Goal: Task Accomplishment & Management: Manage account settings

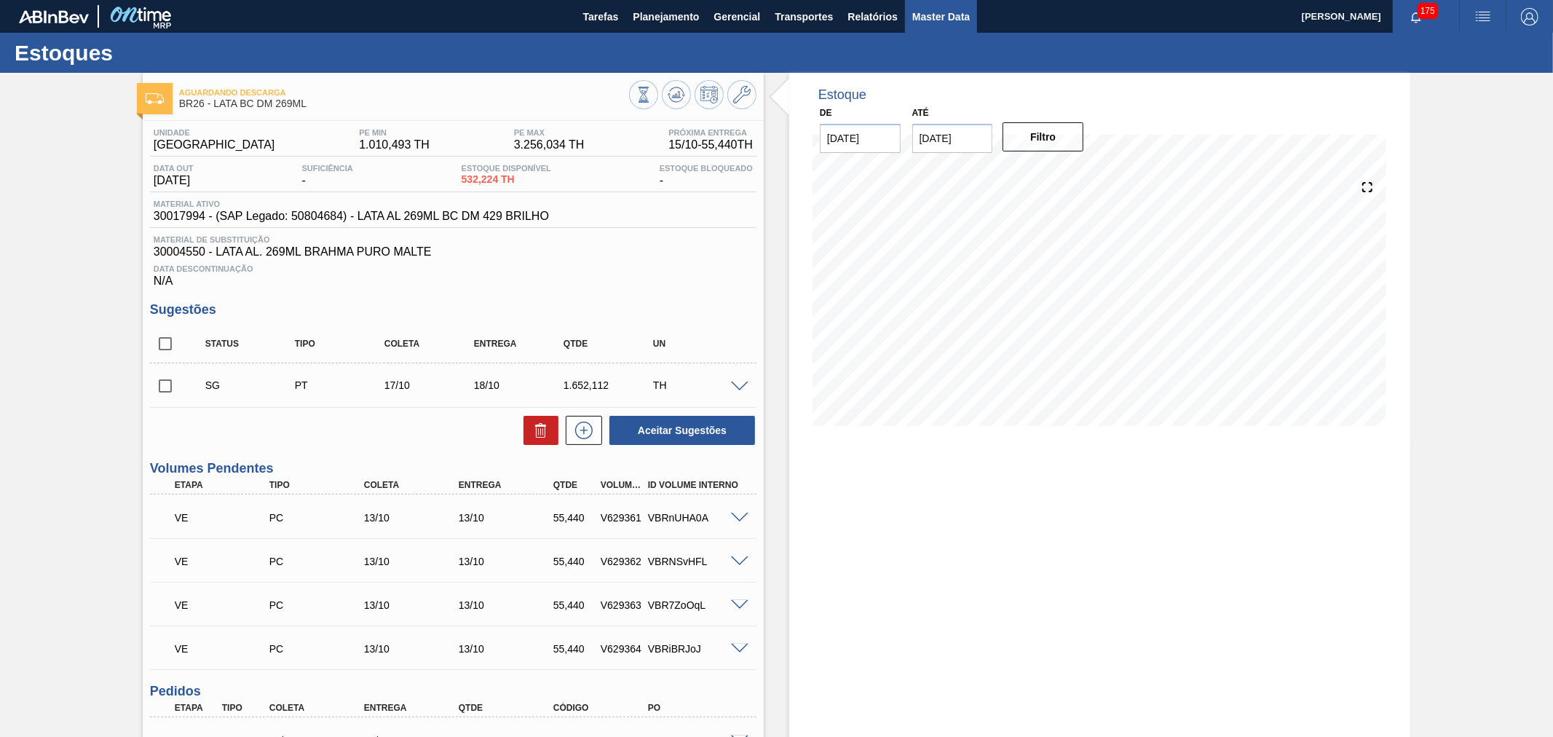
click at [930, 17] on span "Master Data" at bounding box center [941, 16] width 58 height 17
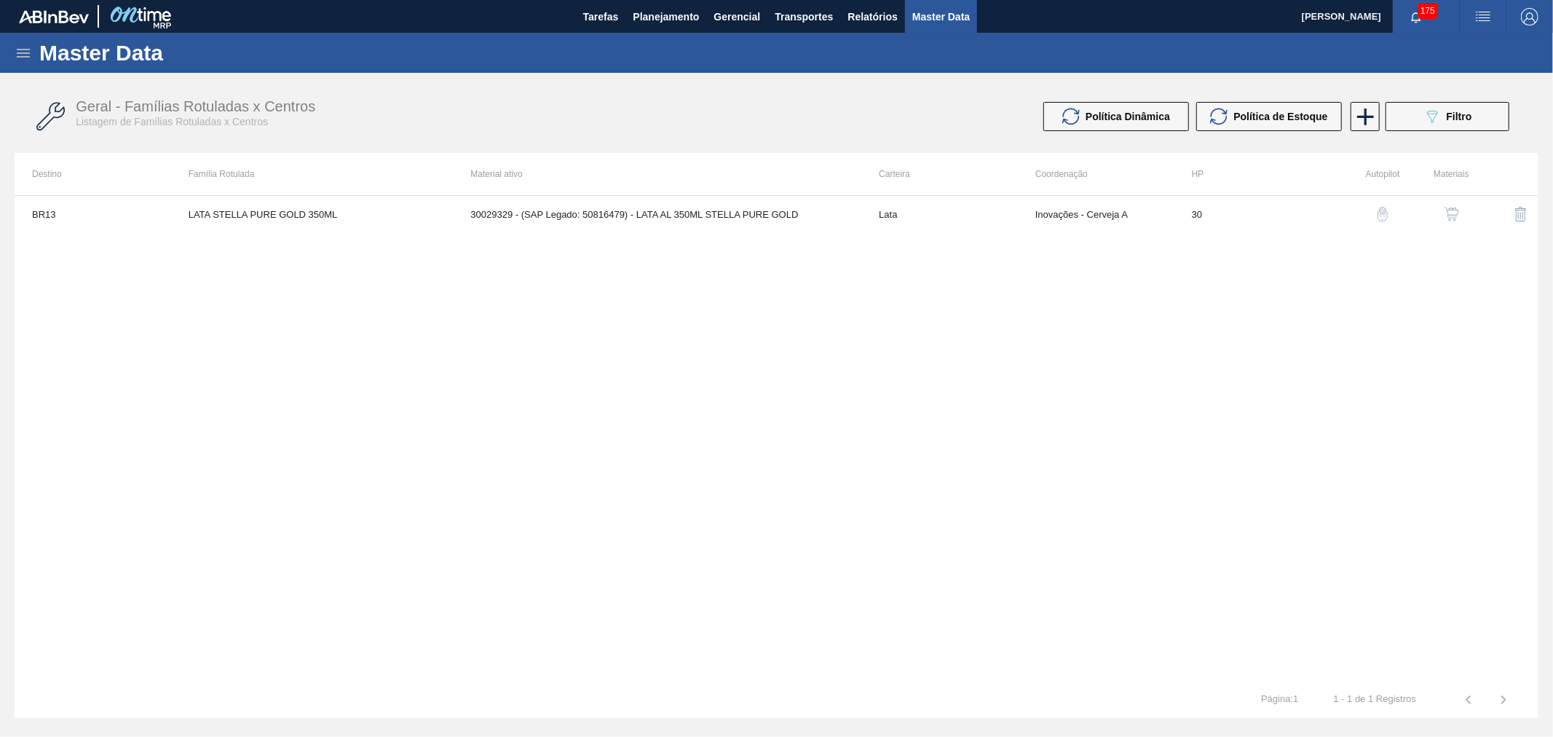
click at [29, 53] on icon at bounding box center [23, 53] width 13 height 9
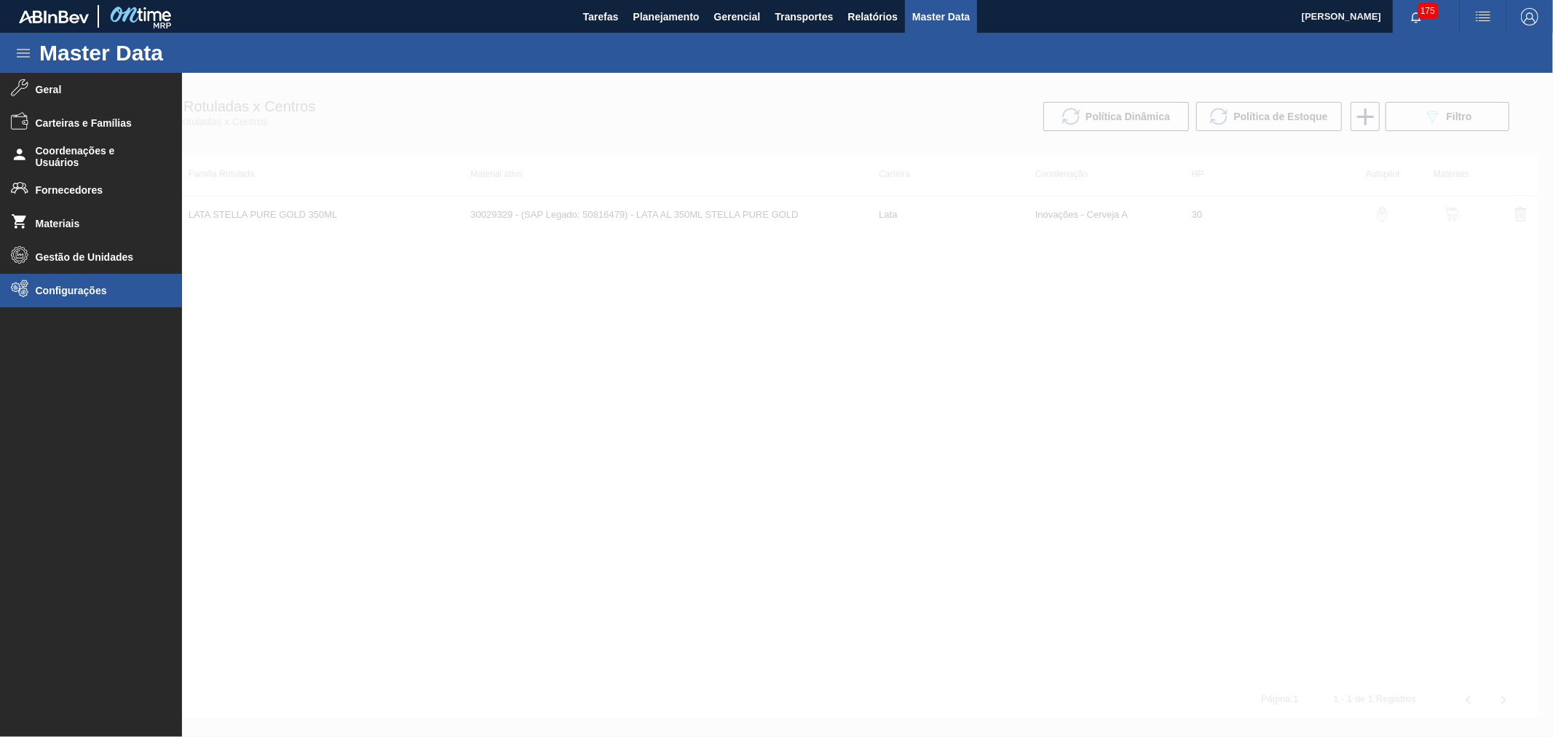
click at [63, 293] on span "Configurações" at bounding box center [96, 291] width 120 height 12
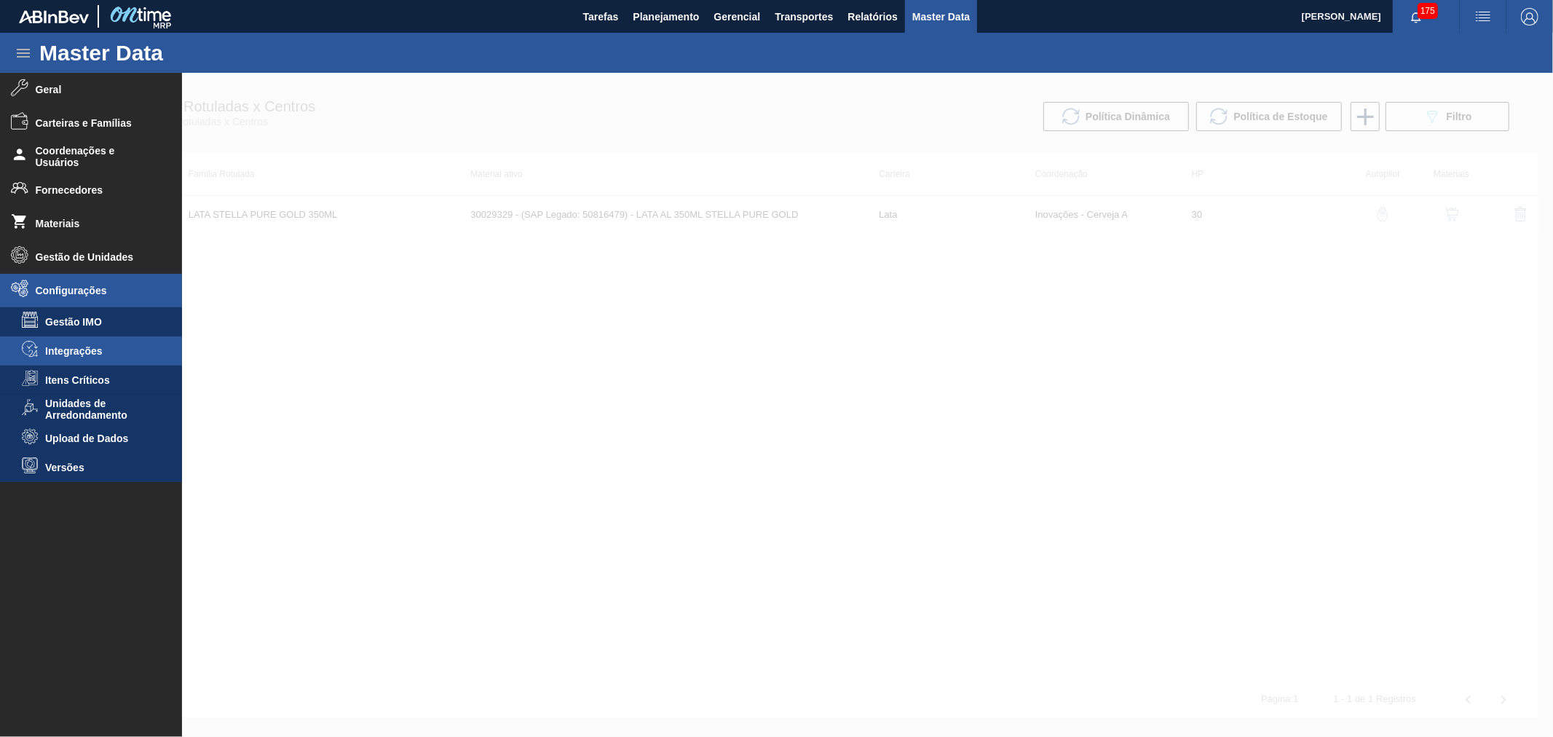
click at [81, 352] on span "Integrações" at bounding box center [101, 351] width 112 height 12
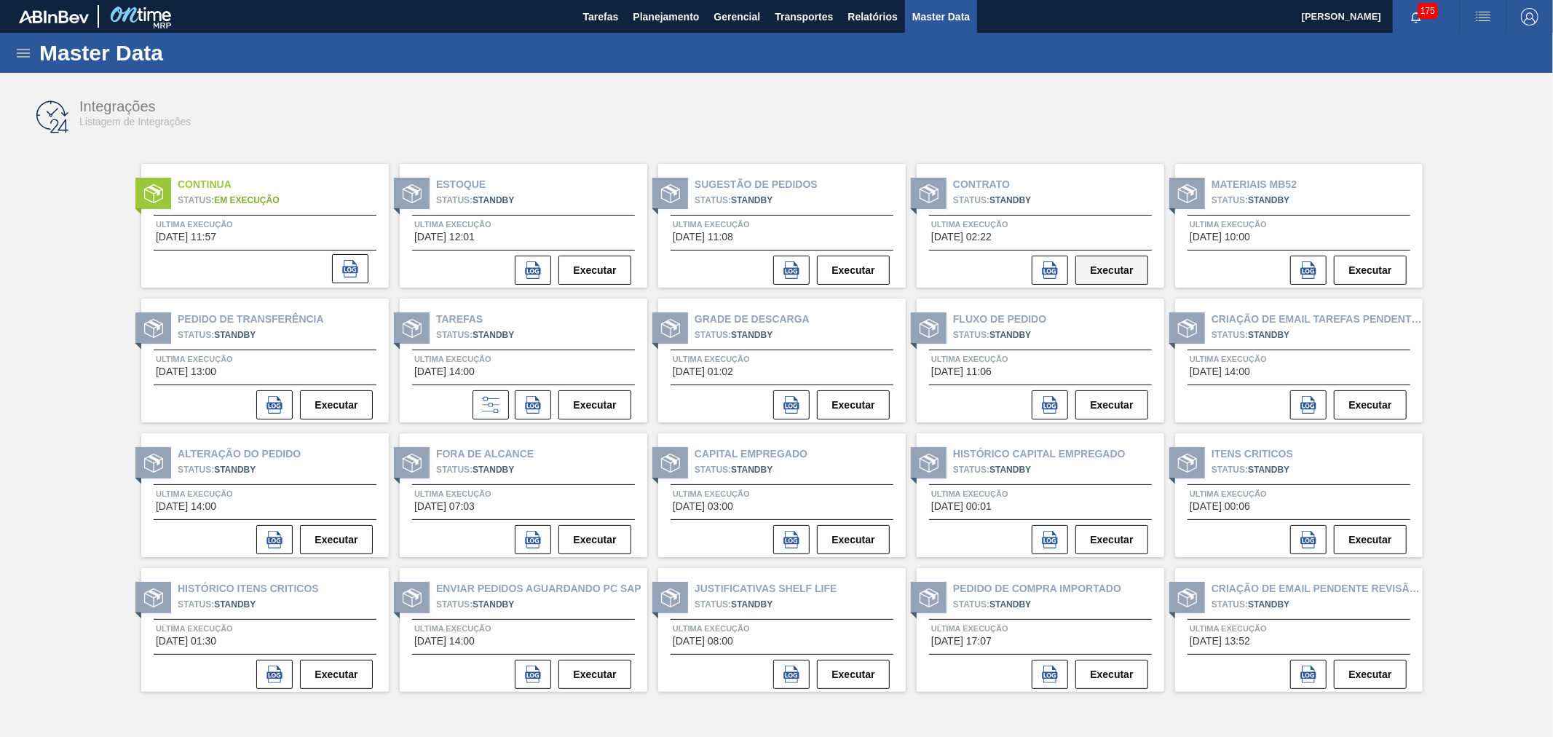
click at [1132, 267] on button "Executar" at bounding box center [1111, 270] width 73 height 29
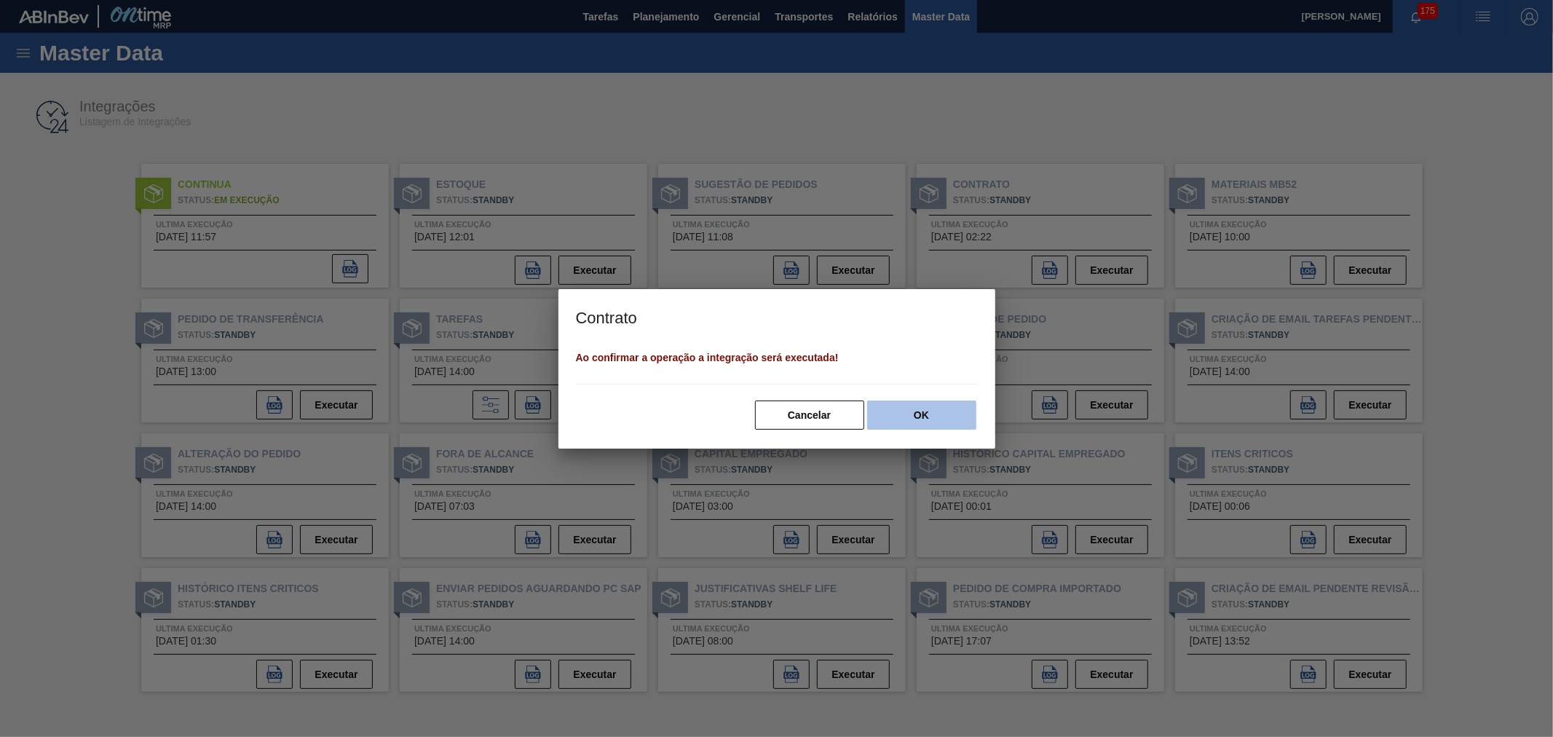
click at [941, 416] on button "OK" at bounding box center [921, 414] width 109 height 29
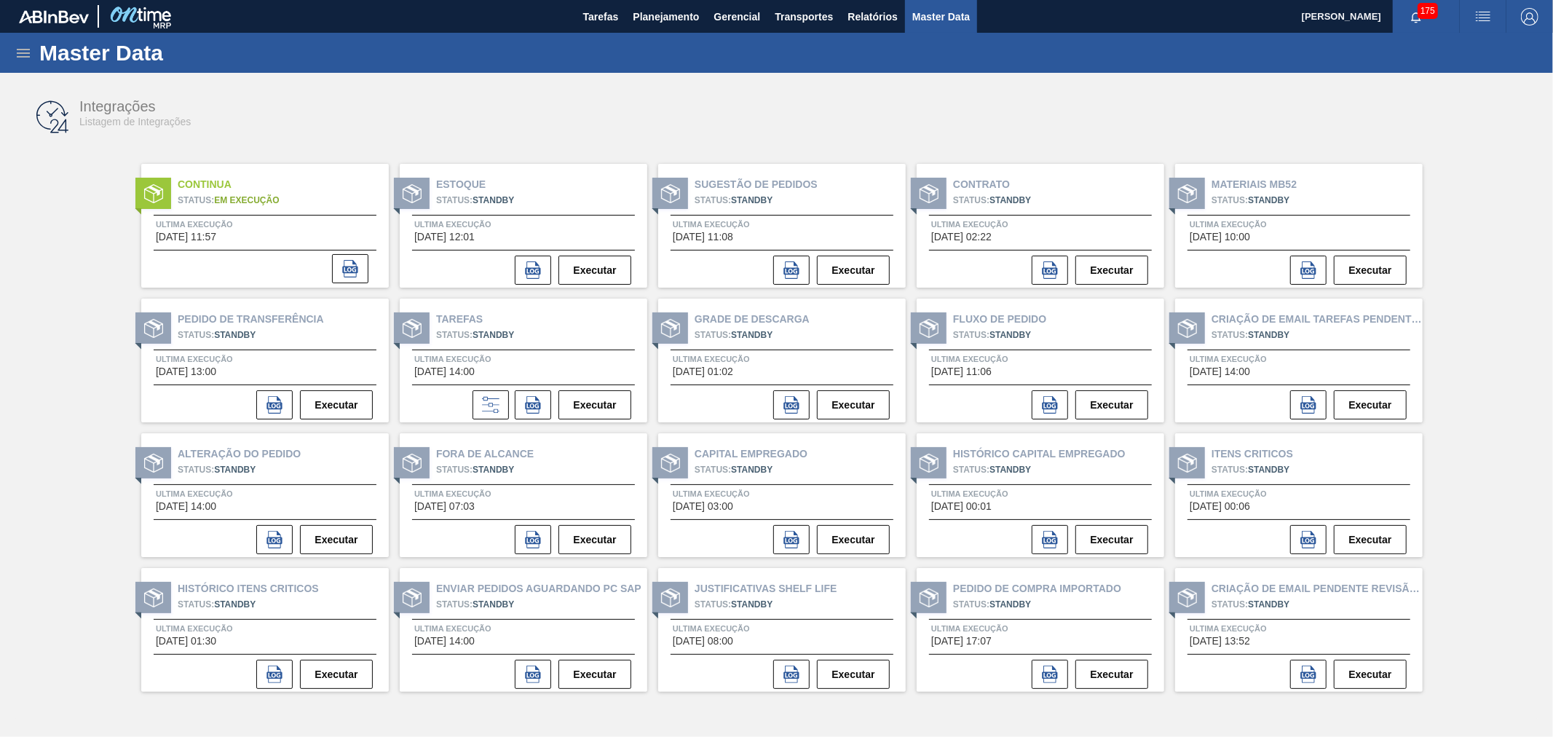
click at [1471, 338] on div "Integrações Listagem de Integrações Continua Status: Em Execução Ultima Execuçã…" at bounding box center [777, 365] width 1524 height 571
click at [1431, 19] on span "button" at bounding box center [1415, 17] width 35 height 12
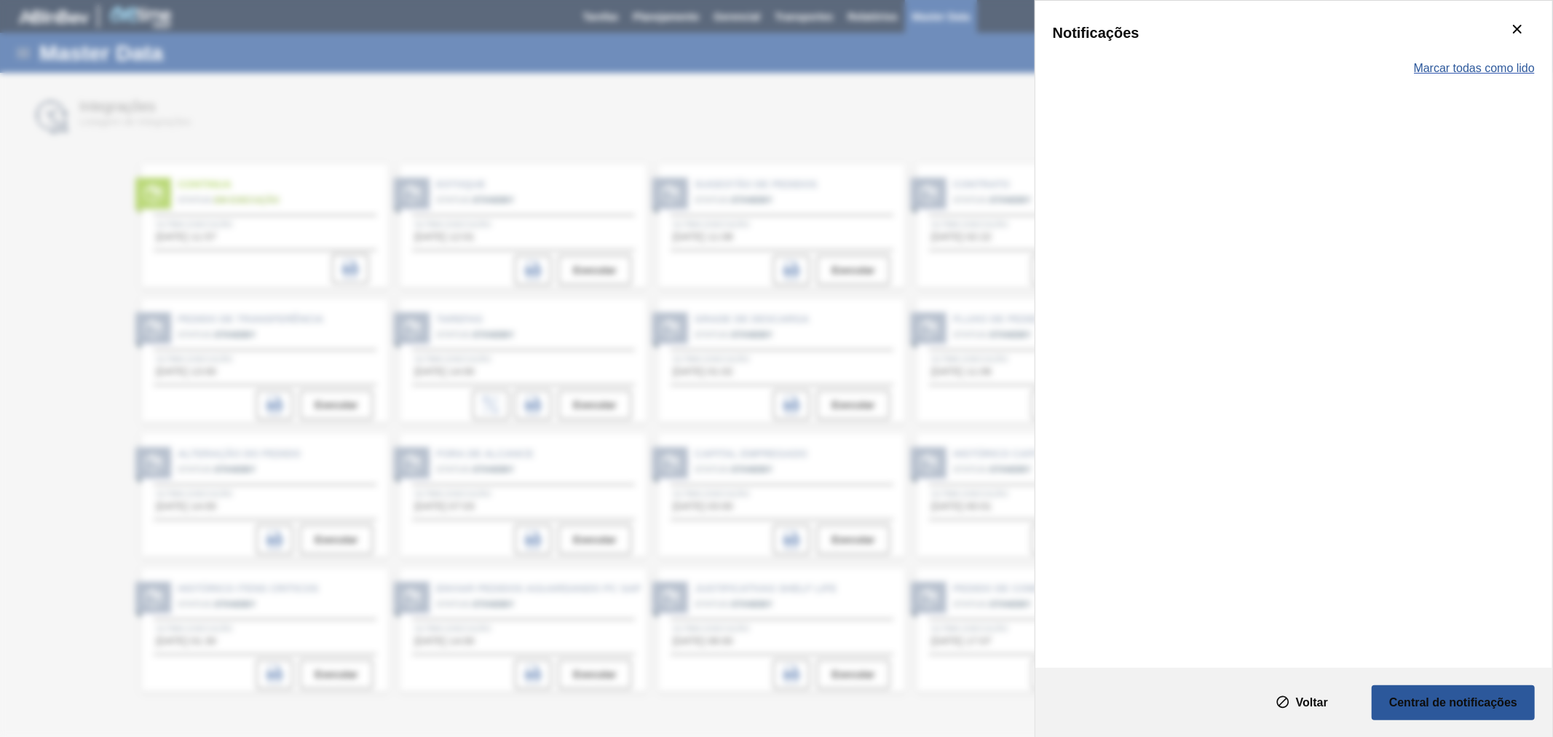
click at [1487, 68] on span "Marcar todas como lido" at bounding box center [1474, 68] width 121 height 13
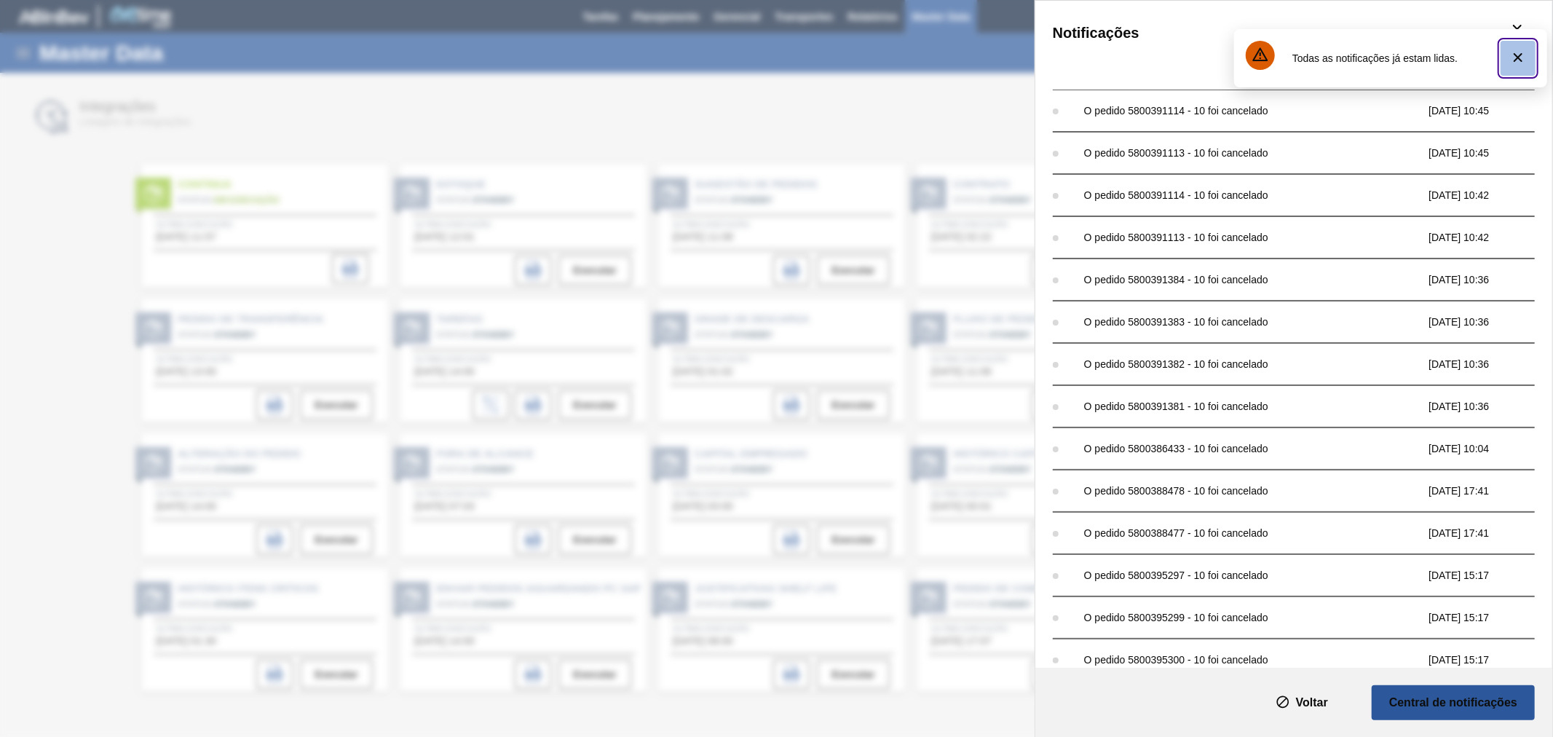
click at [1519, 55] on icon "botão de ícone" at bounding box center [1518, 57] width 9 height 9
click at [1511, 28] on icon "botão de ícone" at bounding box center [1516, 28] width 17 height 17
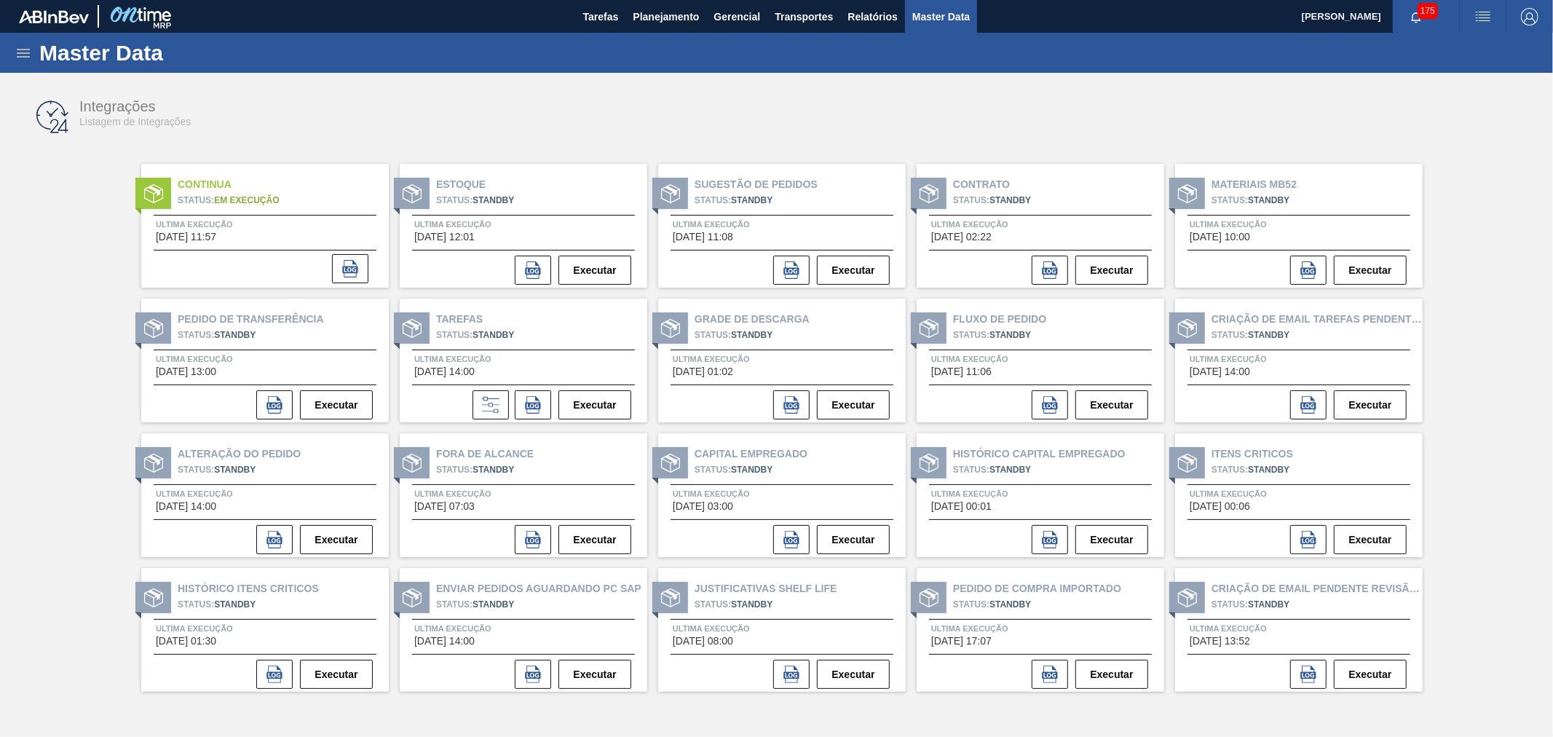
click at [990, 103] on div "Integrações Listagem de Integrações" at bounding box center [777, 117] width 1524 height 55
click at [636, 20] on span "Planejamento" at bounding box center [666, 16] width 66 height 17
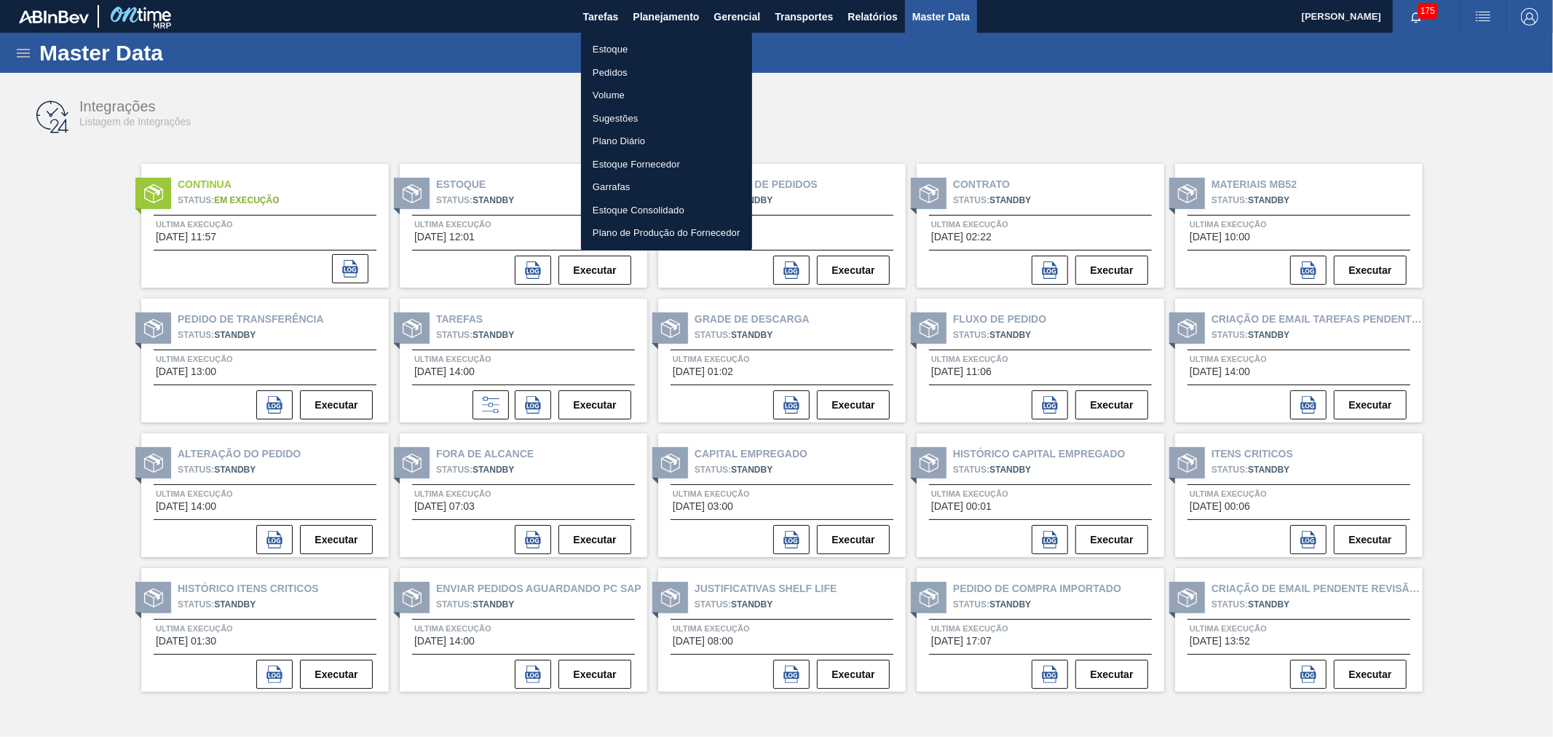
click at [628, 45] on li "Estoque" at bounding box center [666, 49] width 171 height 23
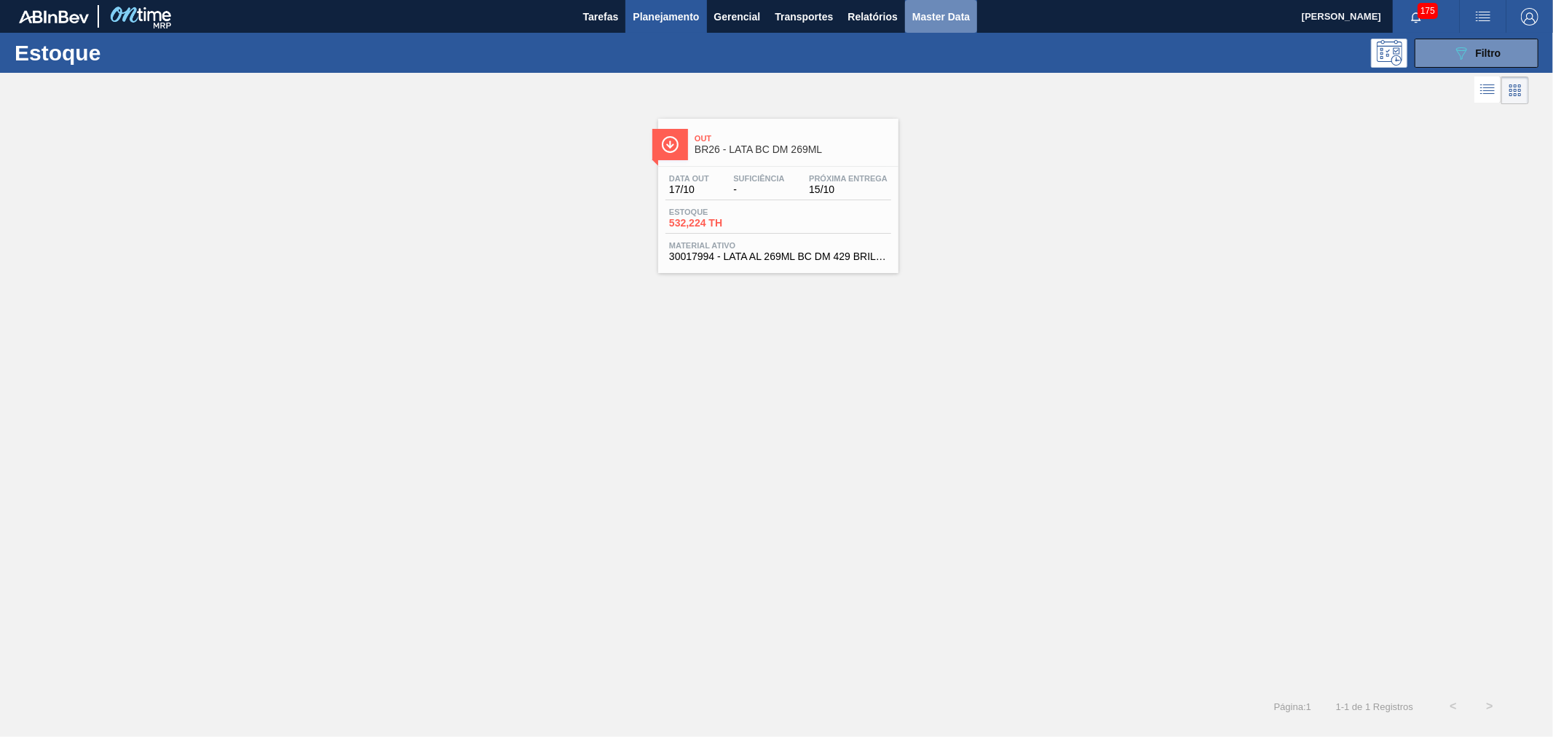
click at [938, 24] on span "Master Data" at bounding box center [941, 16] width 58 height 17
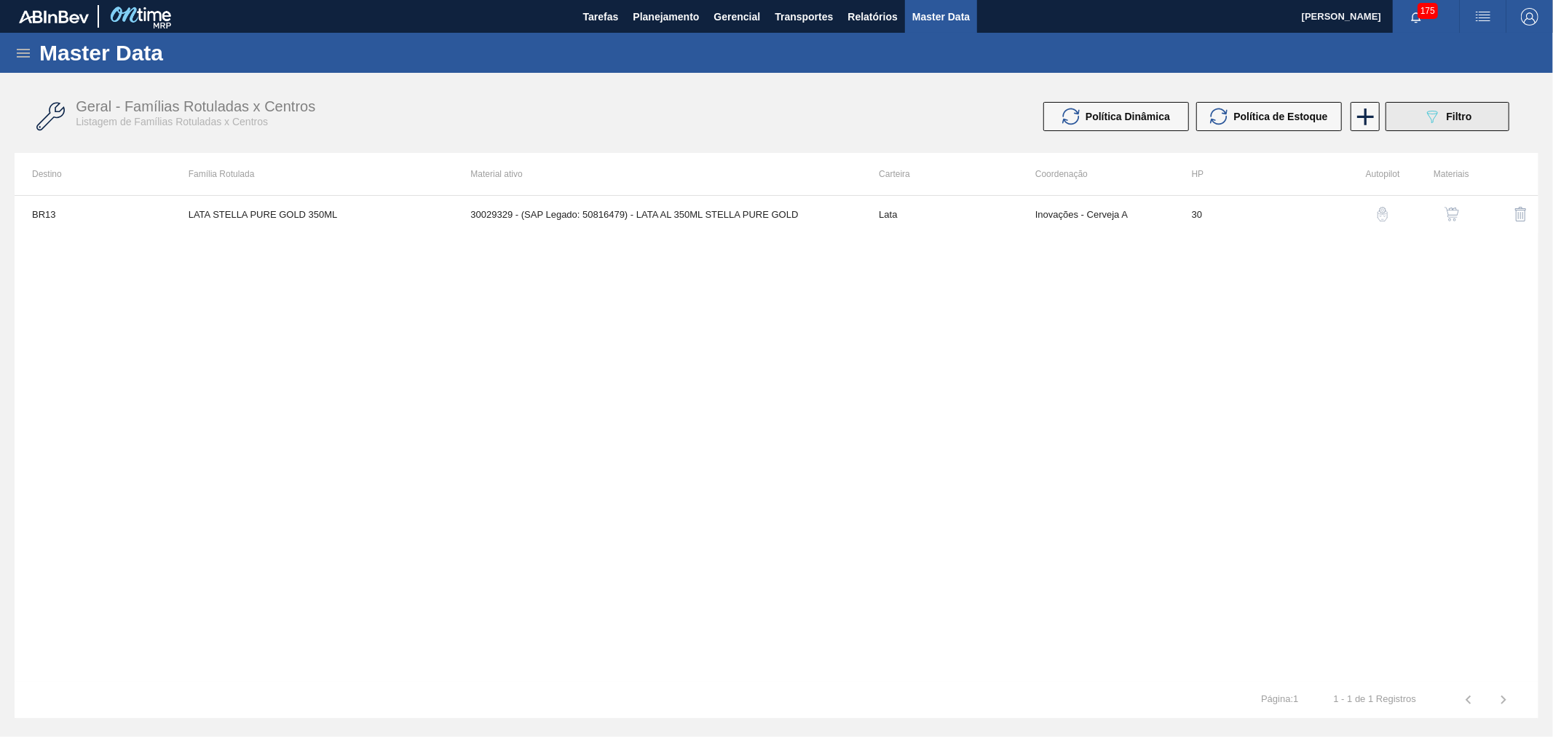
click at [1442, 130] on button "089F7B8B-B2A5-4AFE-B5C0-19BA573D28AC Filtro" at bounding box center [1447, 116] width 124 height 29
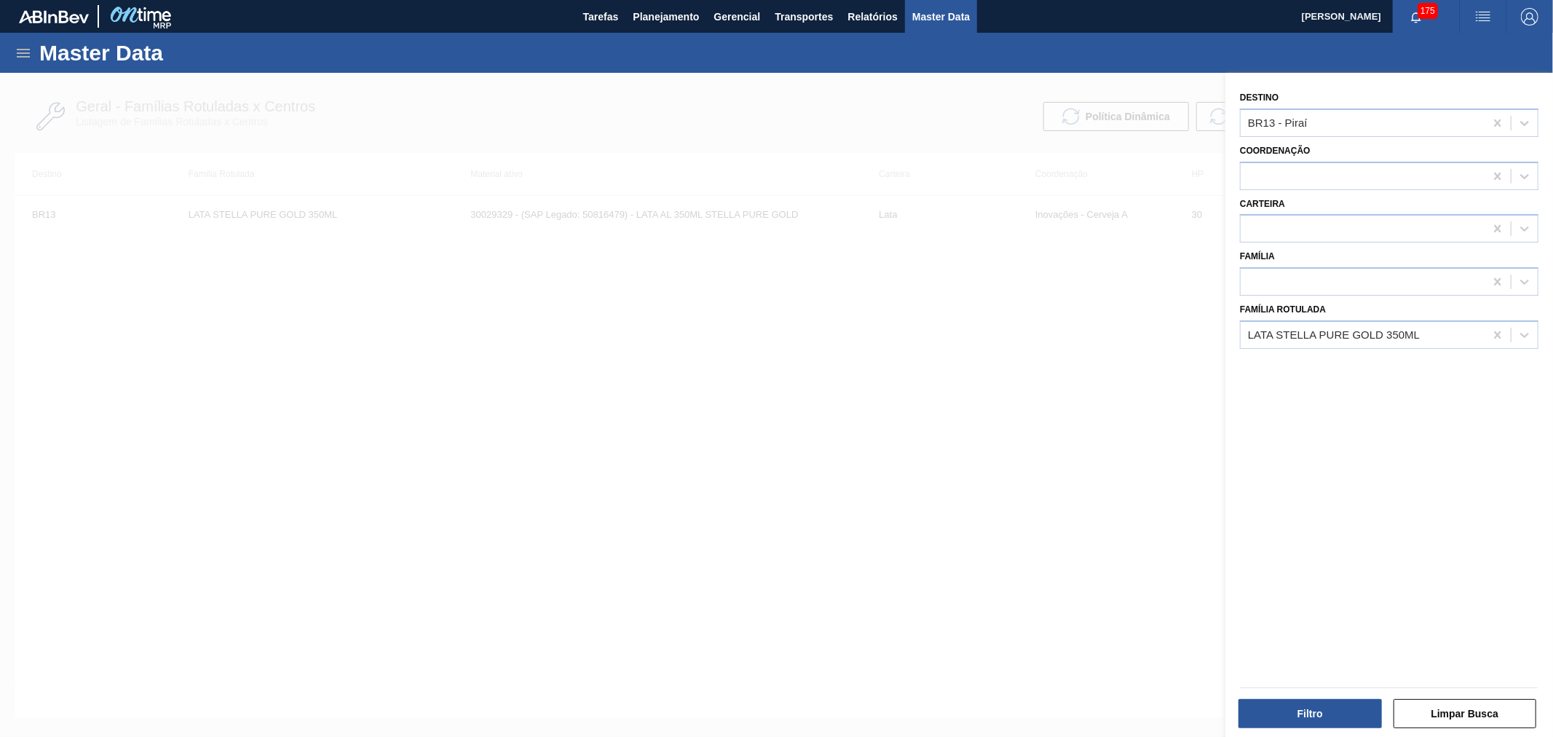
click at [1117, 260] on div at bounding box center [776, 441] width 1553 height 737
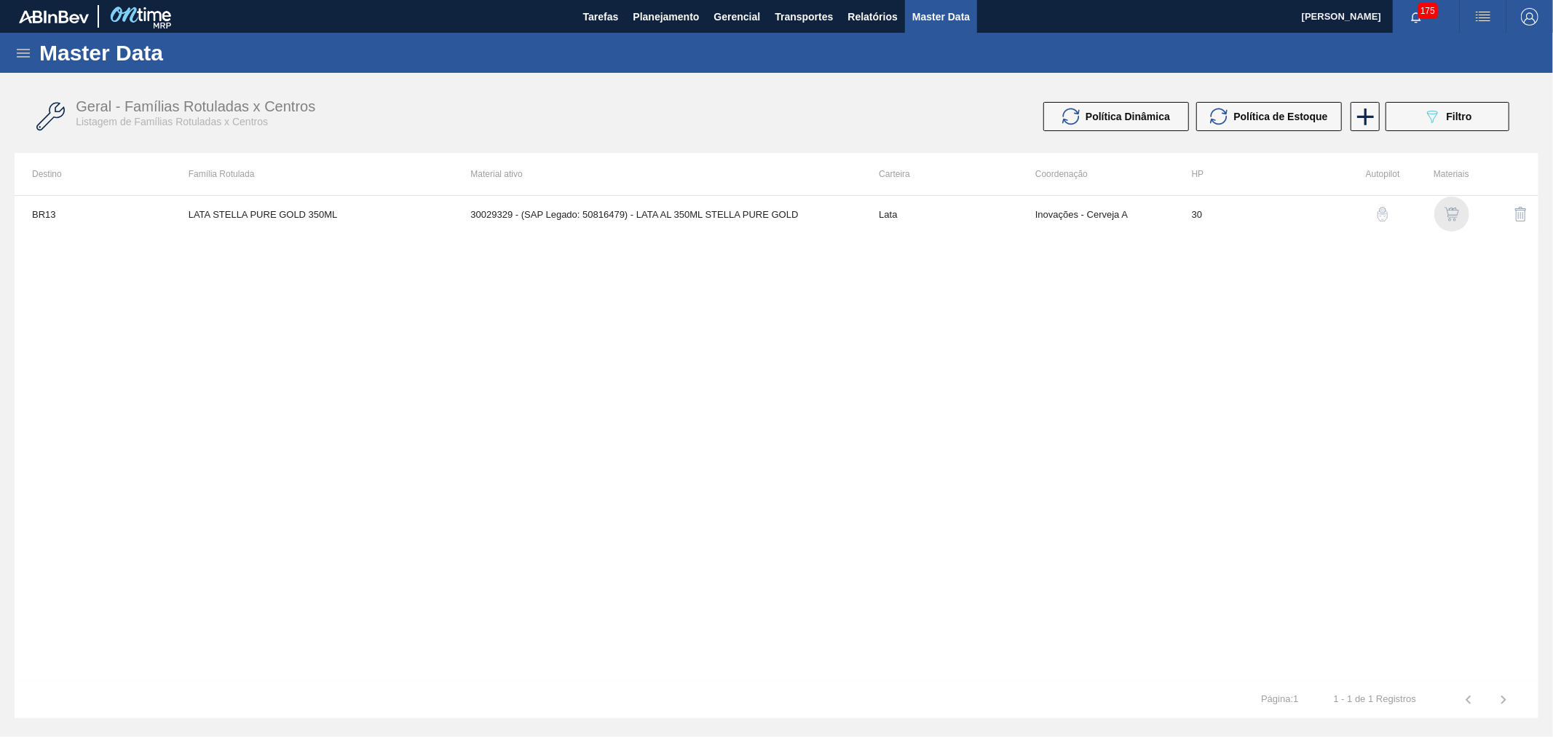
click at [1445, 215] on img "button" at bounding box center [1451, 214] width 15 height 15
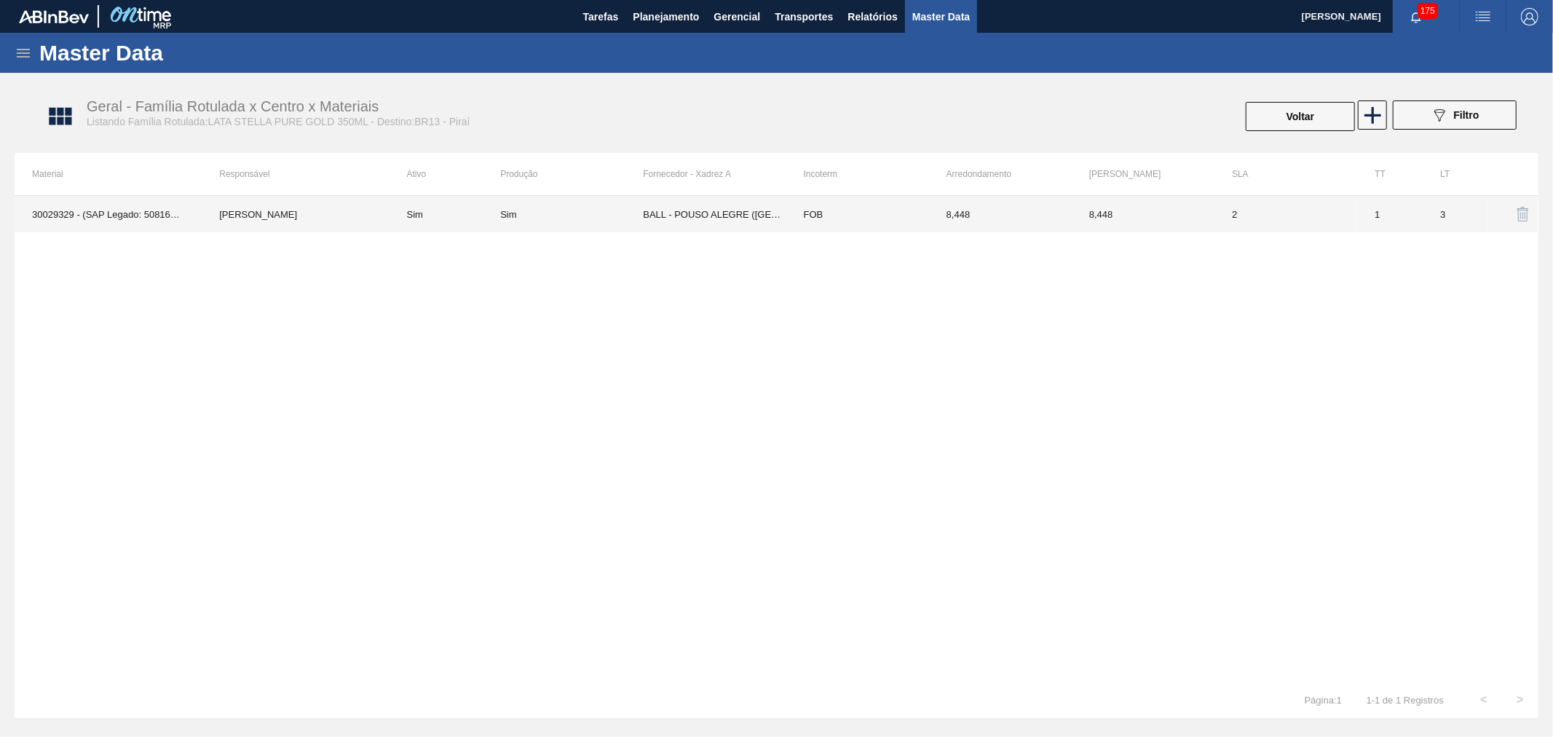
click at [630, 214] on div "Sim" at bounding box center [571, 214] width 143 height 11
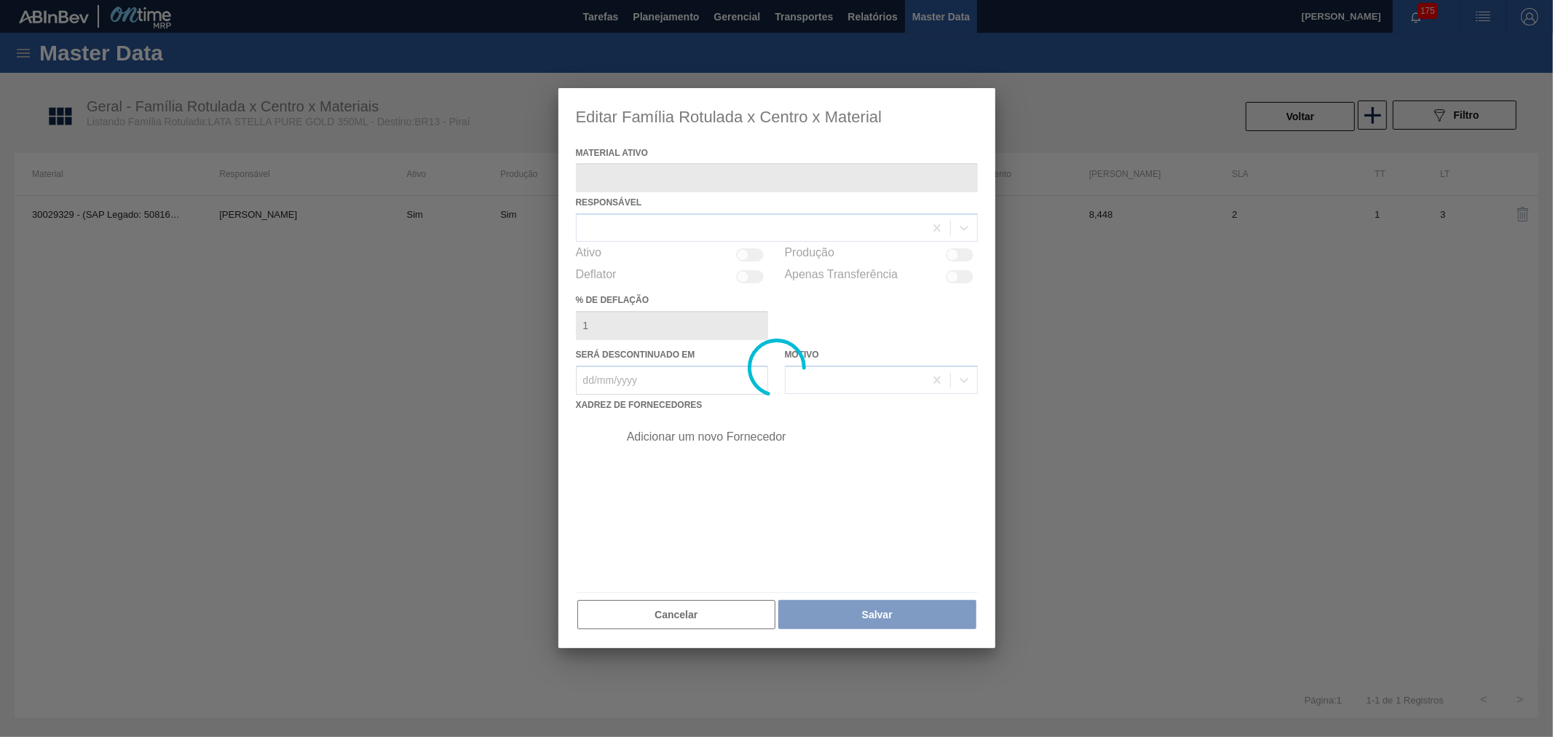
type ativo "30029329 - (SAP Legado: 50816479) - LATA AL 350ML STELLA PURE GOLD"
checkbox input "true"
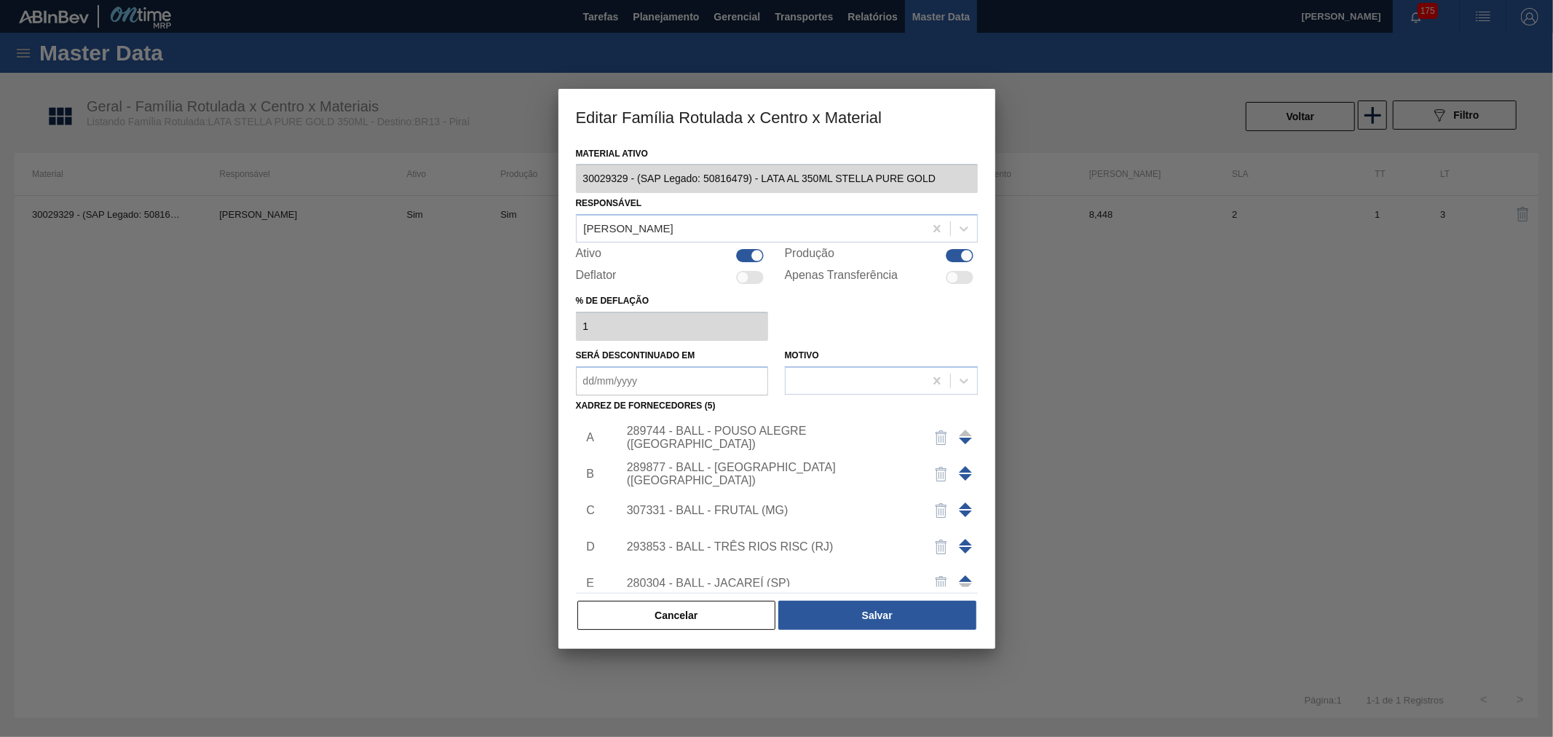
scroll to position [51, 0]
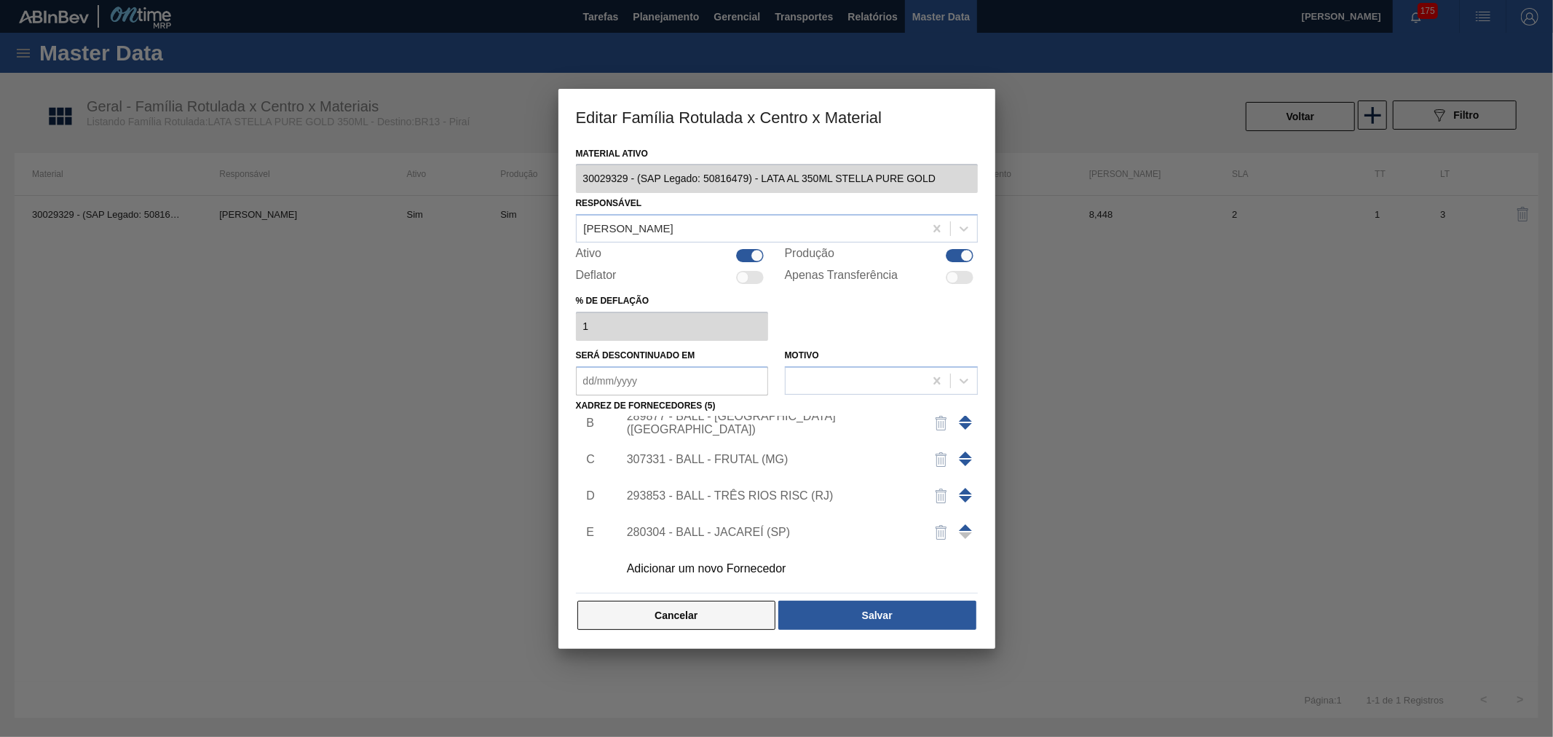
click at [700, 621] on button "Cancelar" at bounding box center [676, 615] width 199 height 29
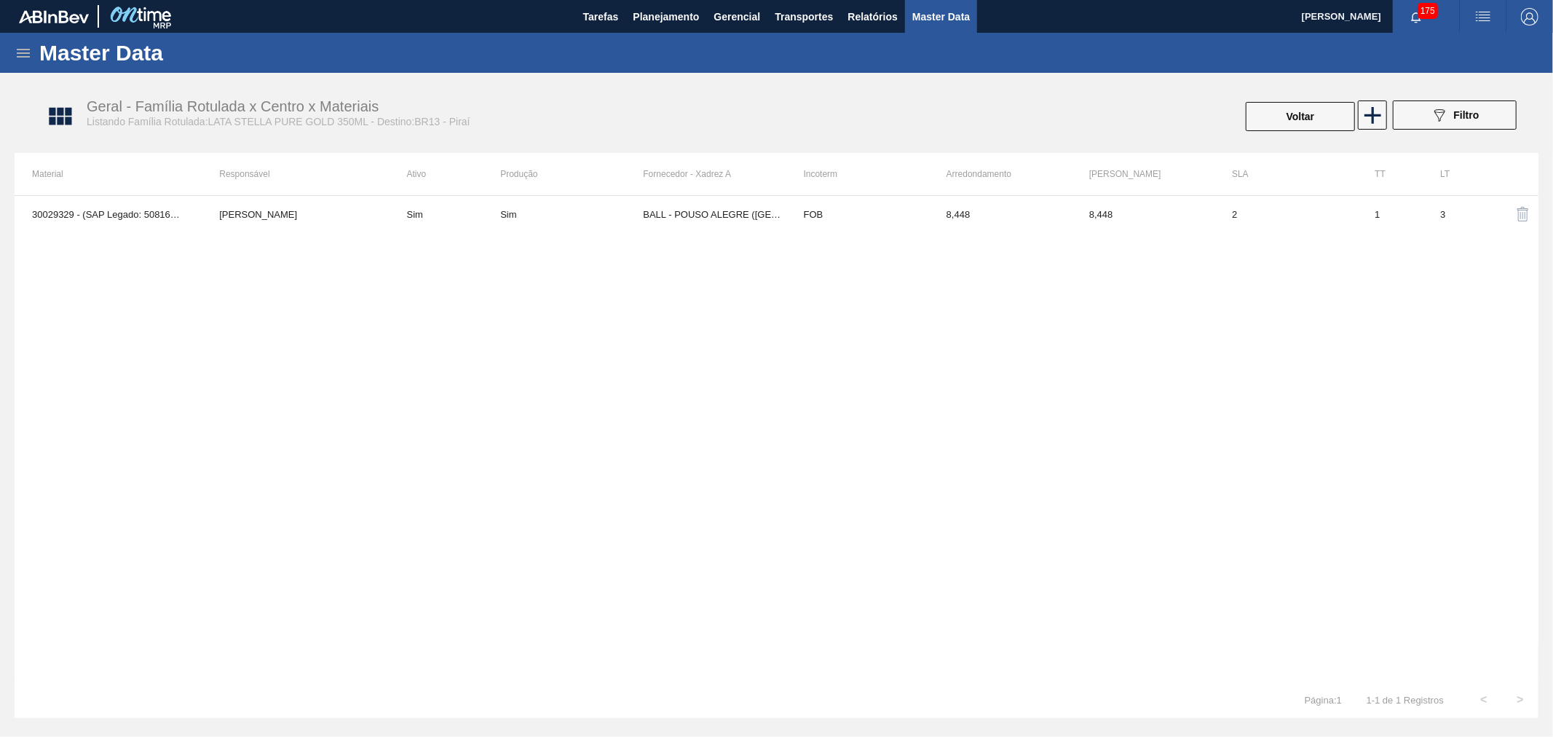
click at [756, 681] on div "Página : 1 1 - 1 de 1 Registros < >" at bounding box center [777, 699] width 1524 height 36
click at [704, 33] on div "Master Data" at bounding box center [776, 53] width 1553 height 40
click at [687, 23] on span "Planejamento" at bounding box center [666, 16] width 66 height 17
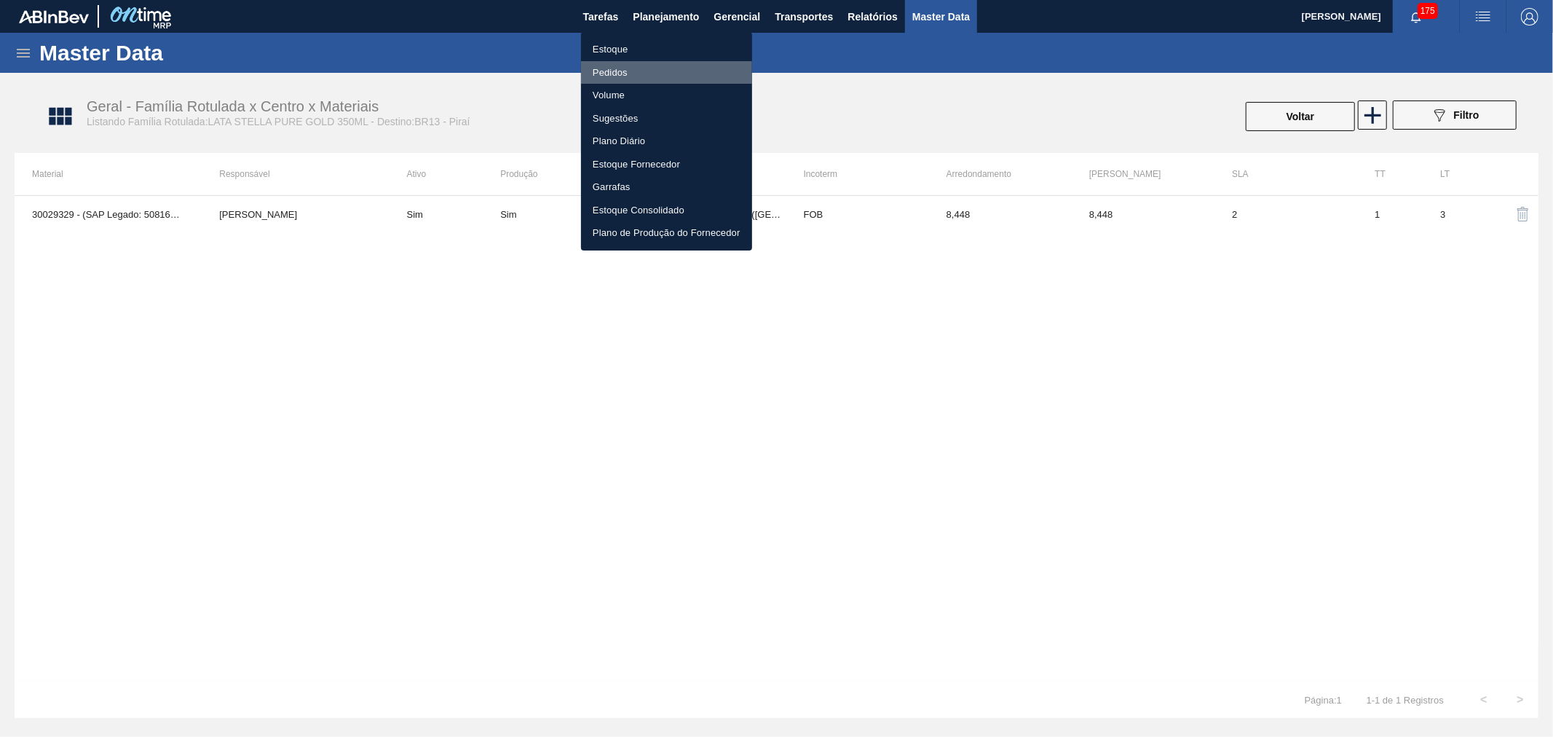
click at [614, 68] on li "Pedidos" at bounding box center [666, 72] width 171 height 23
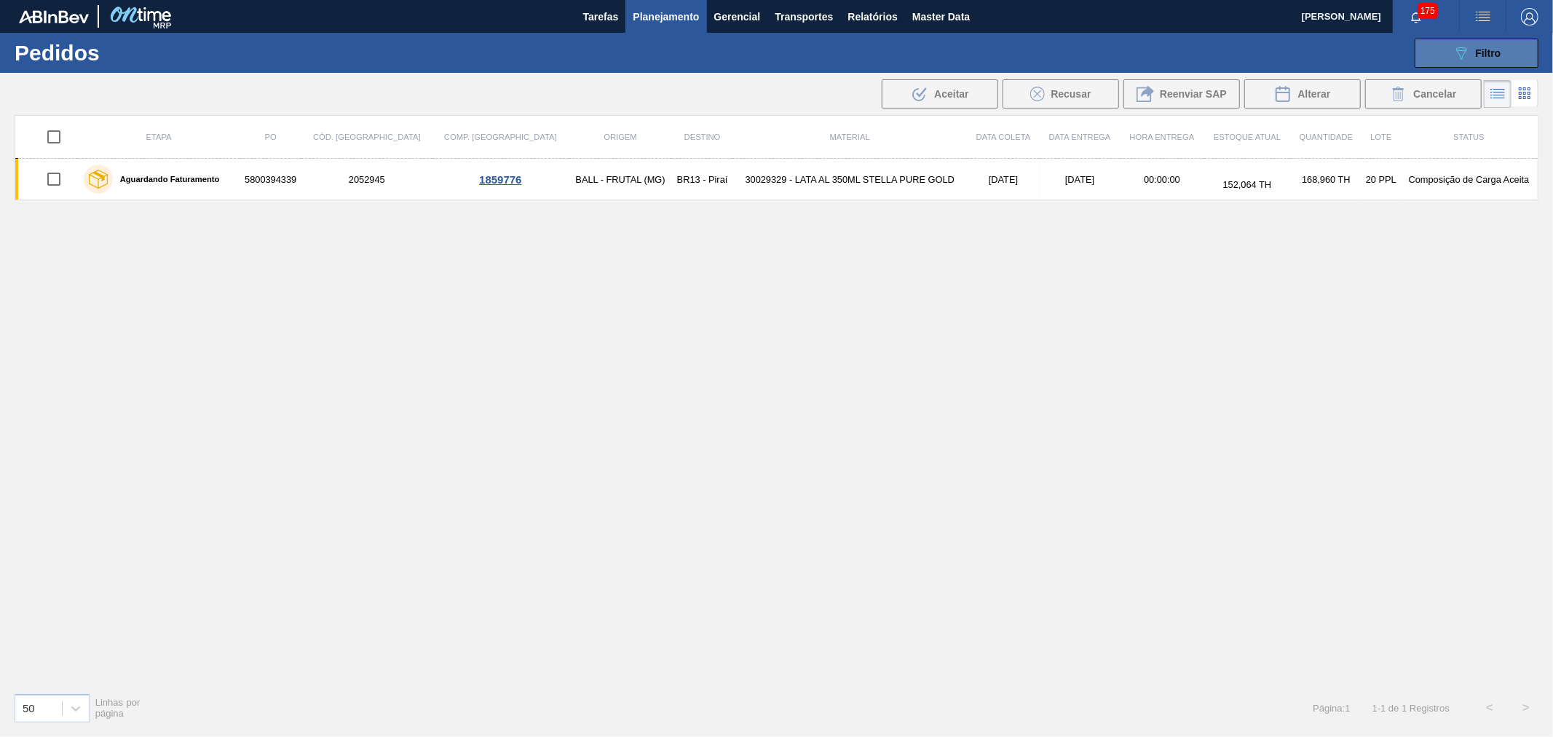
click at [1464, 63] on button "089F7B8B-B2A5-4AFE-B5C0-19BA573D28AC Filtro" at bounding box center [1477, 53] width 124 height 29
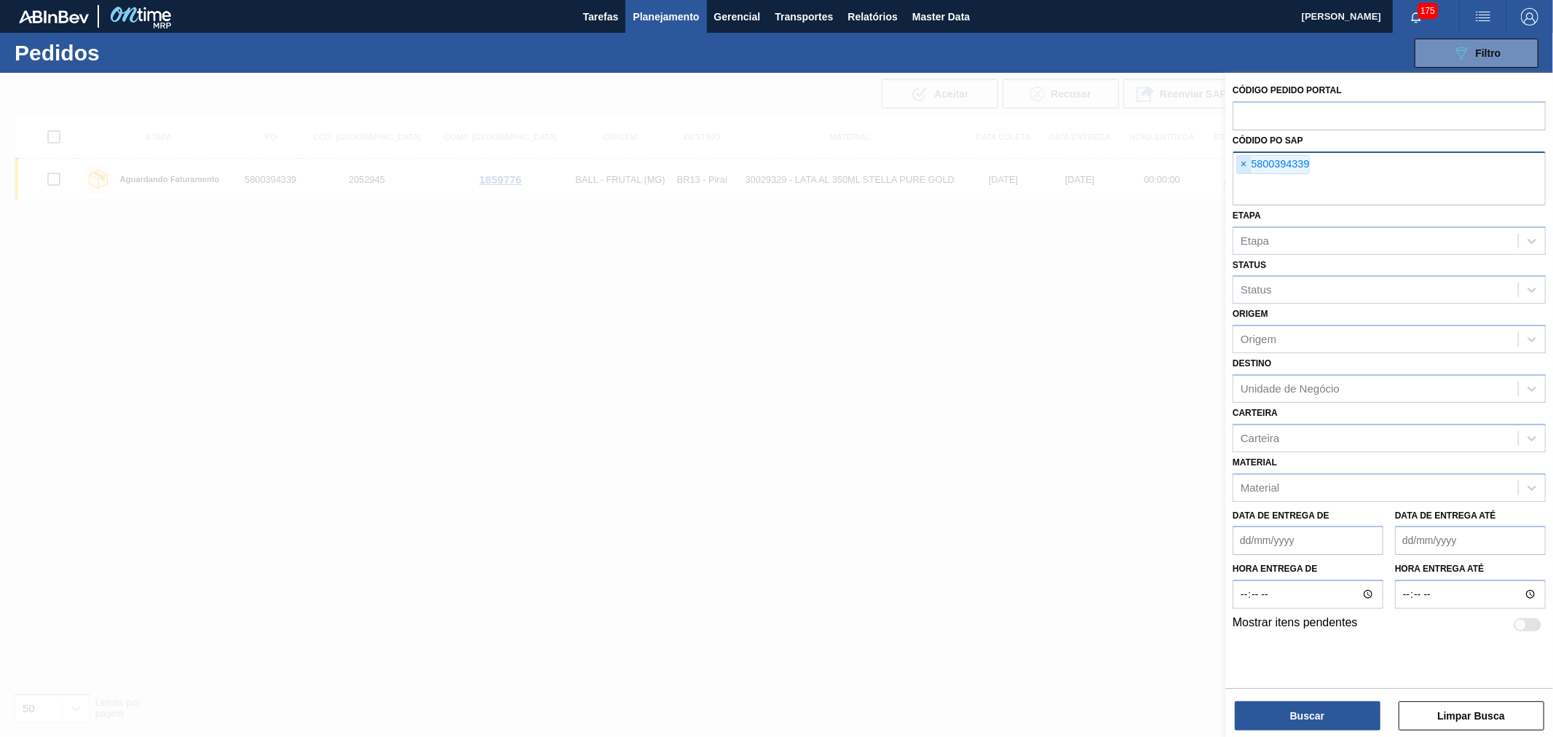
click at [1241, 171] on span "×" at bounding box center [1244, 164] width 14 height 17
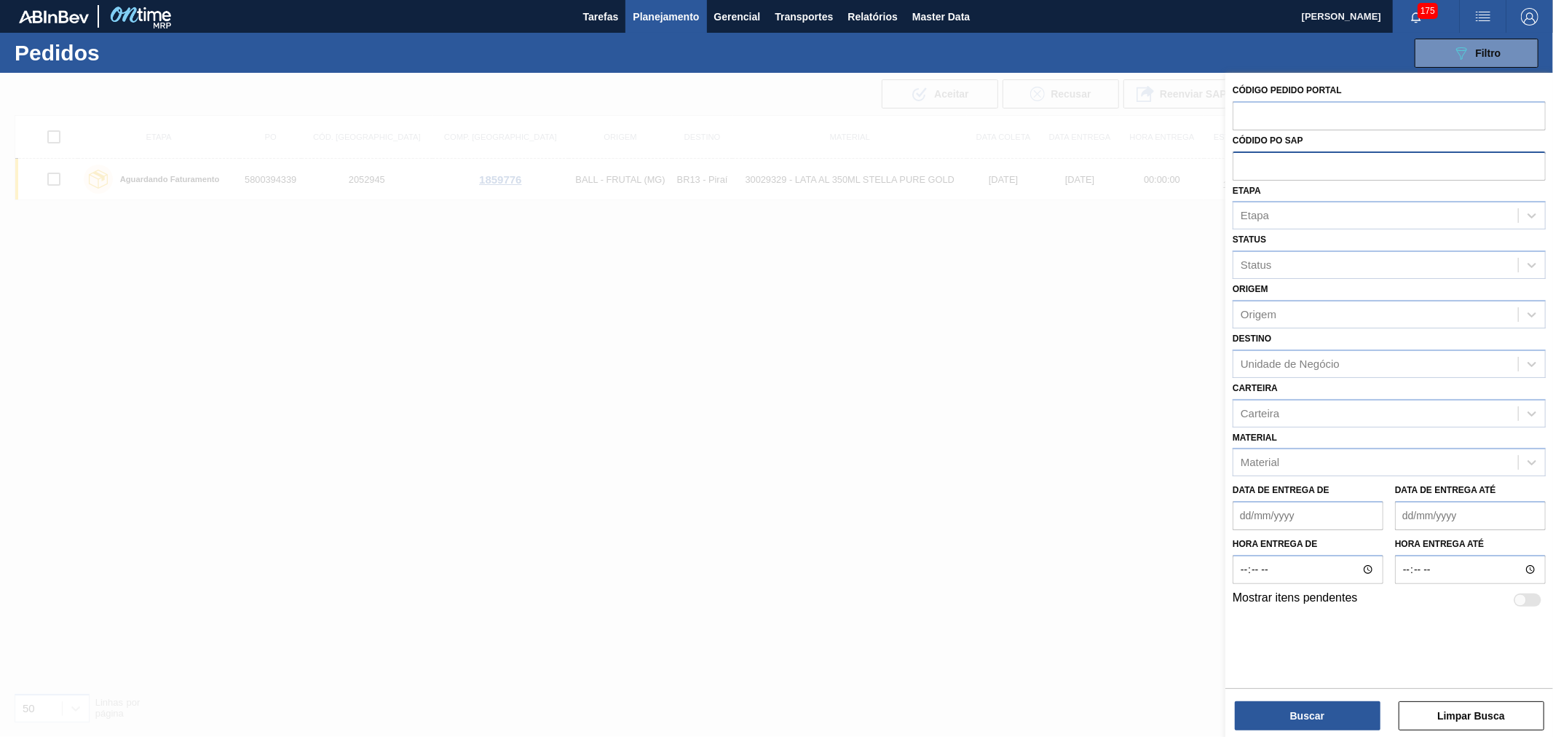
click at [1243, 172] on input "text" at bounding box center [1389, 165] width 313 height 28
paste input "5800394339"
type input "5800394339"
click at [1343, 710] on button "Buscar" at bounding box center [1308, 715] width 146 height 29
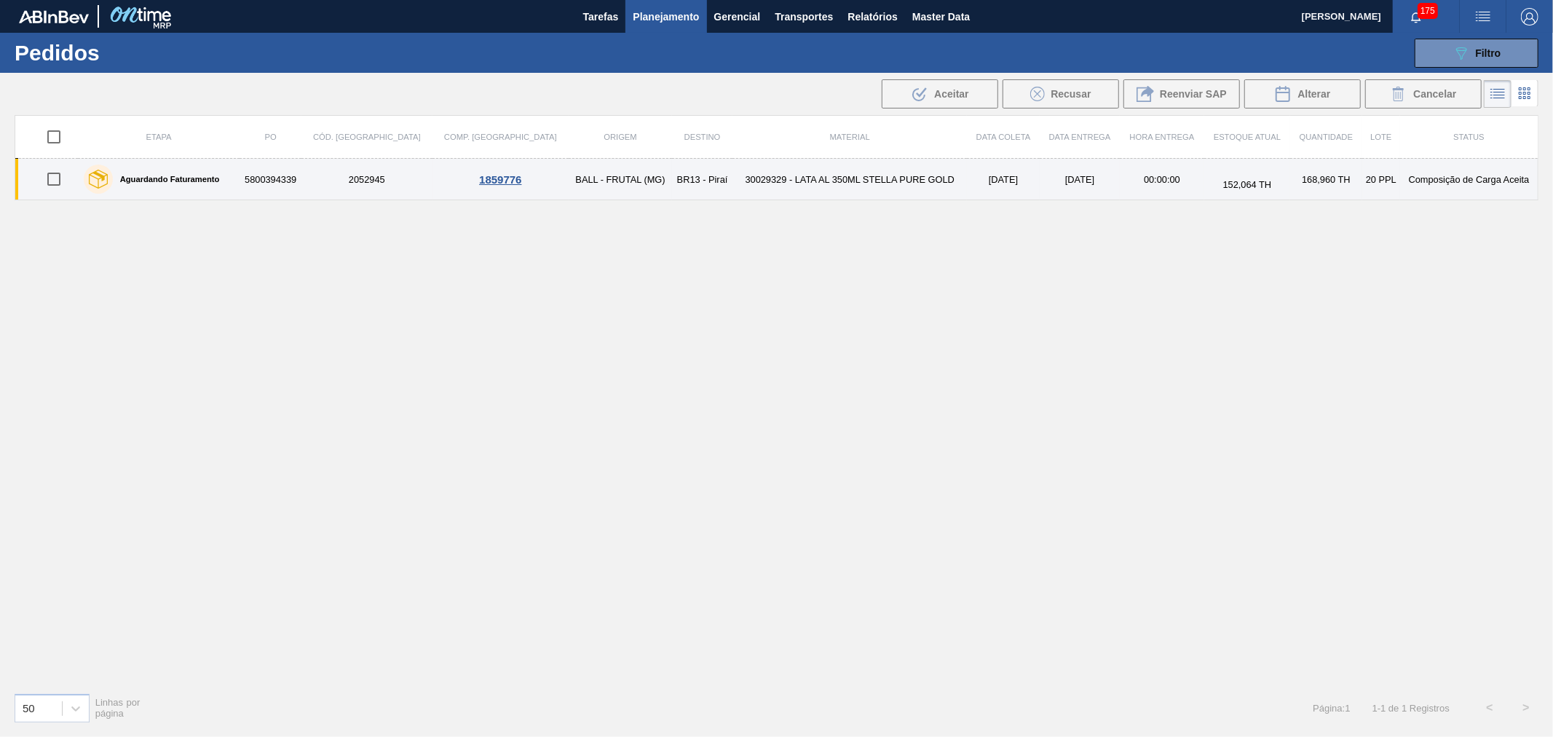
click at [783, 187] on td "30029329 - LATA AL 350ML STELLA PURE GOLD" at bounding box center [849, 179] width 234 height 41
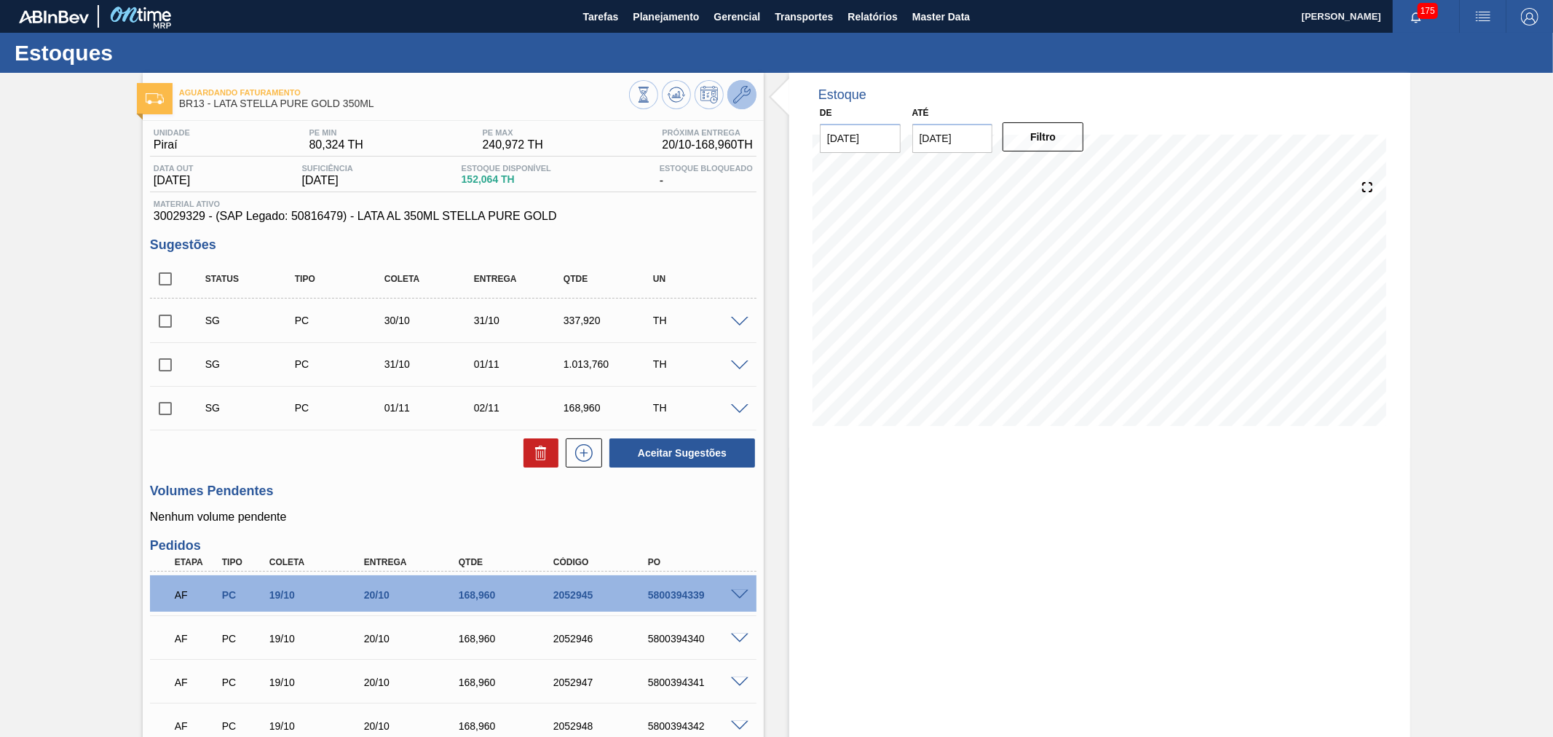
click at [744, 99] on icon at bounding box center [741, 94] width 17 height 17
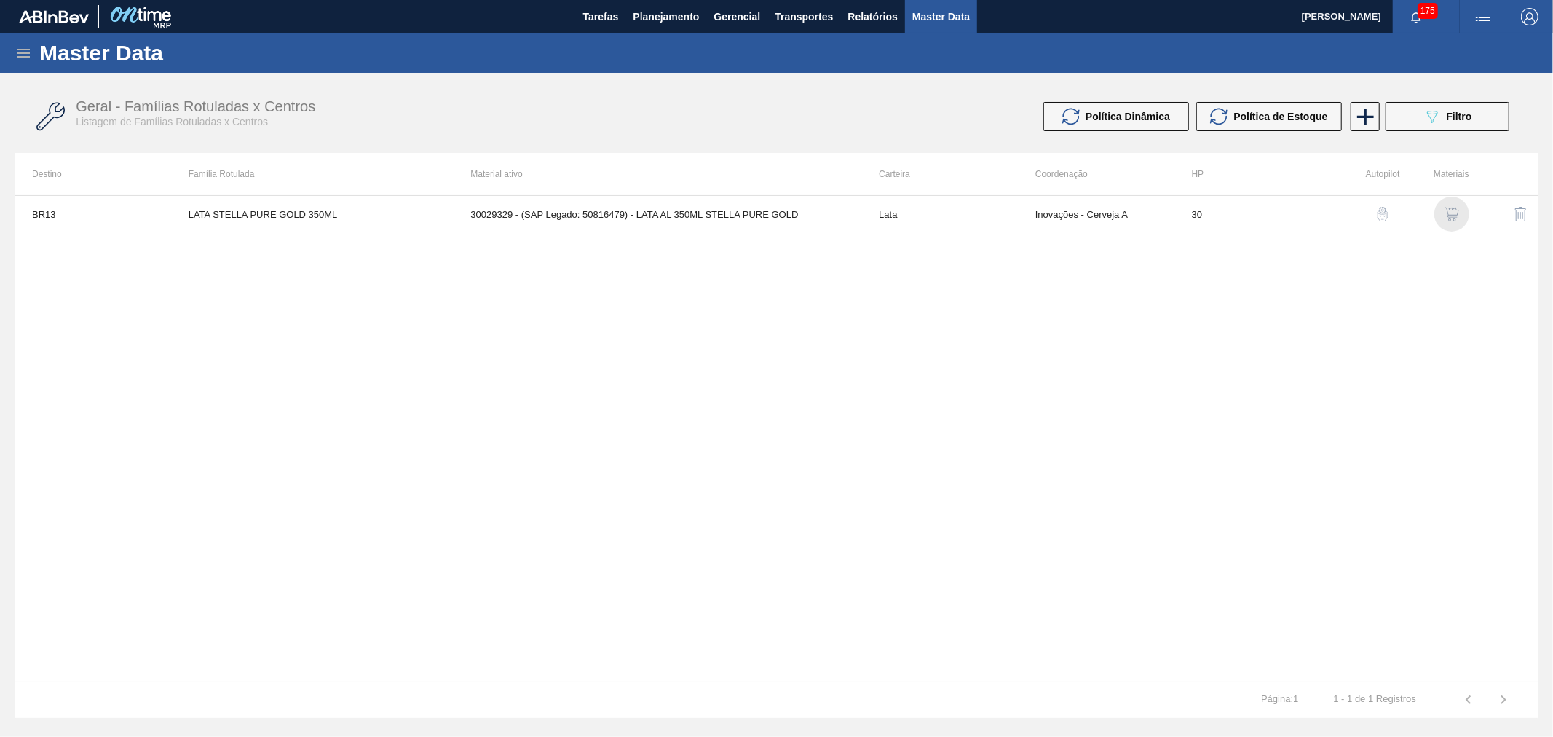
click at [1450, 217] on img "button" at bounding box center [1451, 214] width 15 height 15
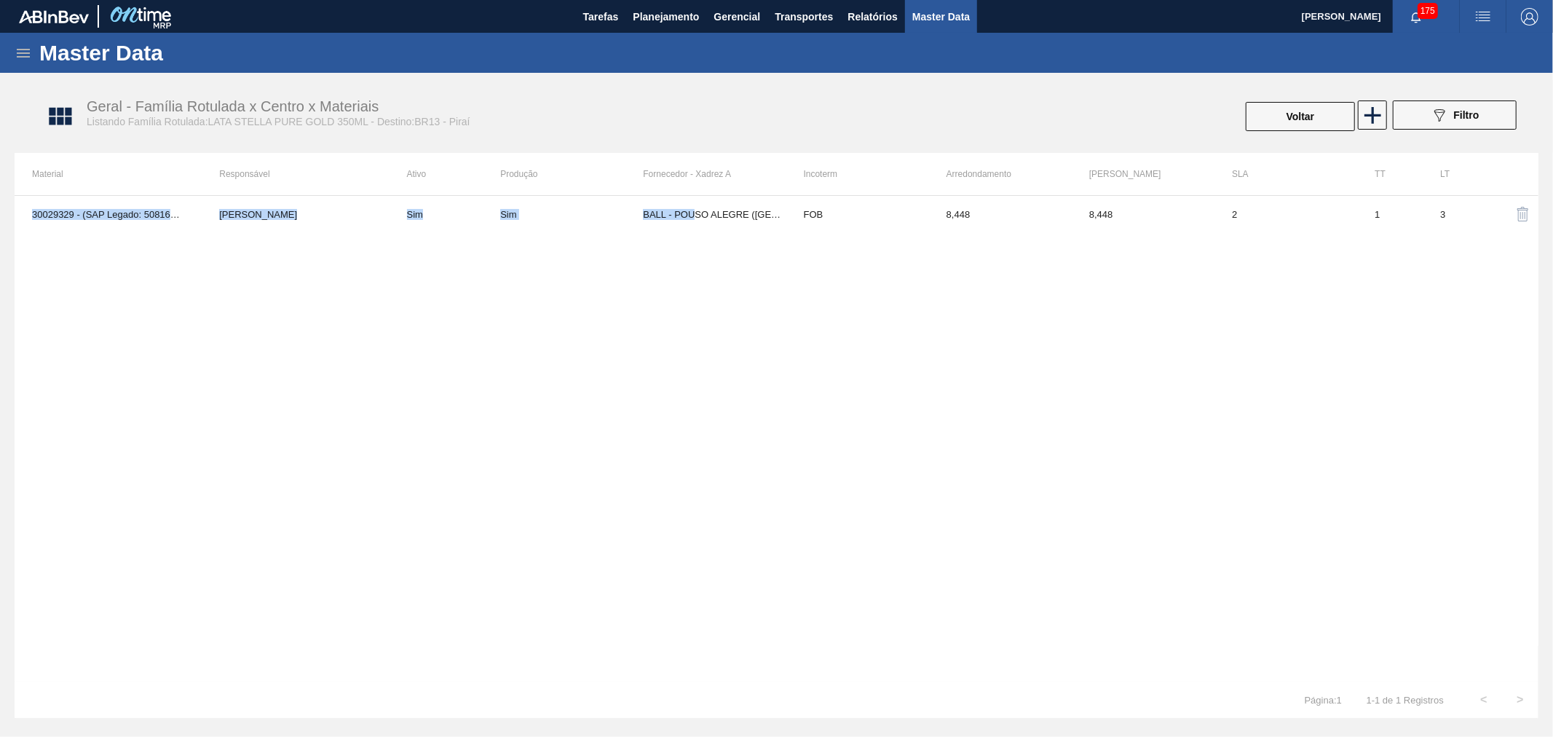
click at [697, 232] on div "30029329 - (SAP Legado: 50816479) - LATA AL 350ML STELLA PURE GOLD [PERSON_NAME…" at bounding box center [777, 438] width 1524 height 486
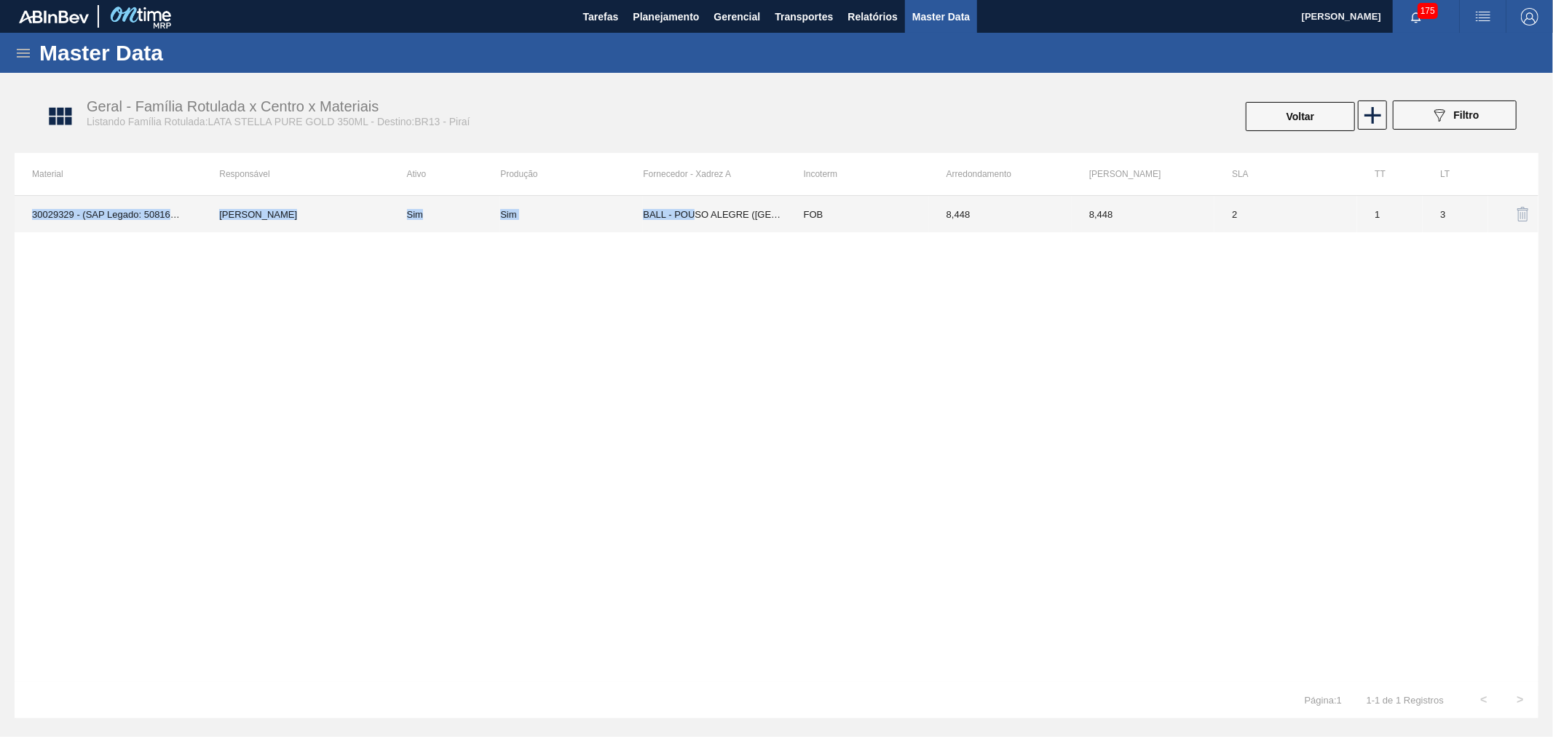
click at [695, 222] on td "BALL - POUSO ALEGRE ([GEOGRAPHIC_DATA])" at bounding box center [714, 214] width 143 height 36
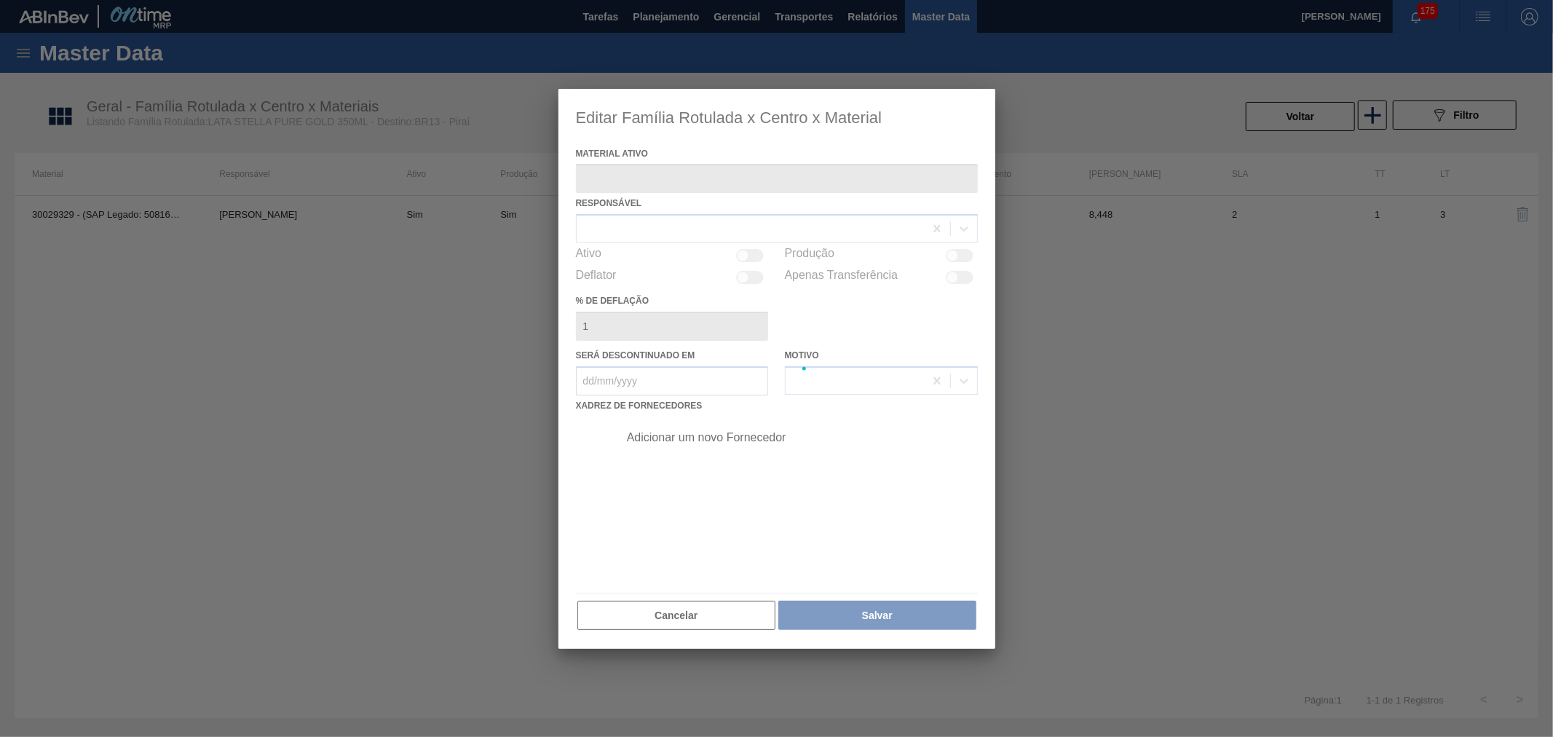
type ativo "30029329 - (SAP Legado: 50816479) - LATA AL 350ML STELLA PURE GOLD"
checkbox input "true"
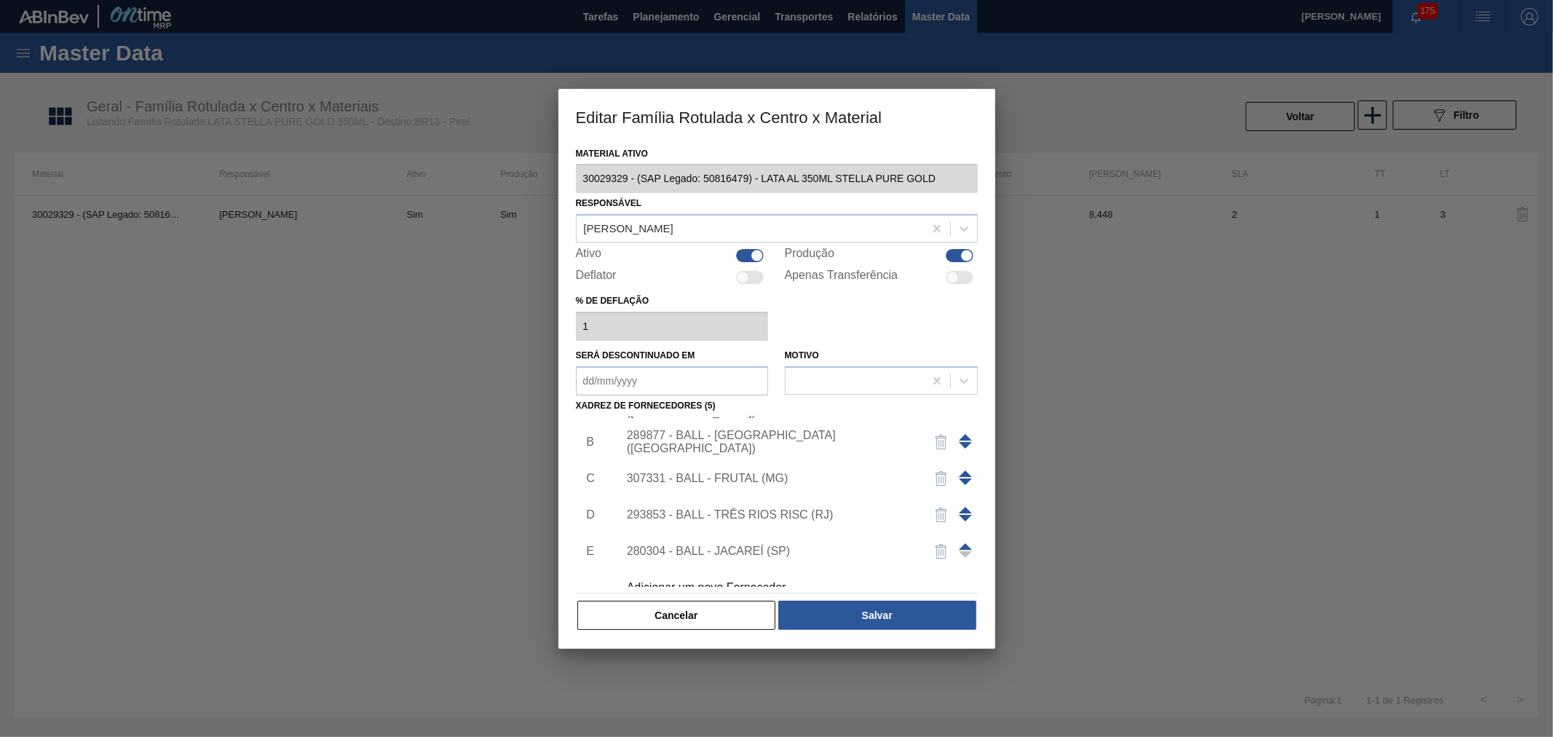
scroll to position [51, 0]
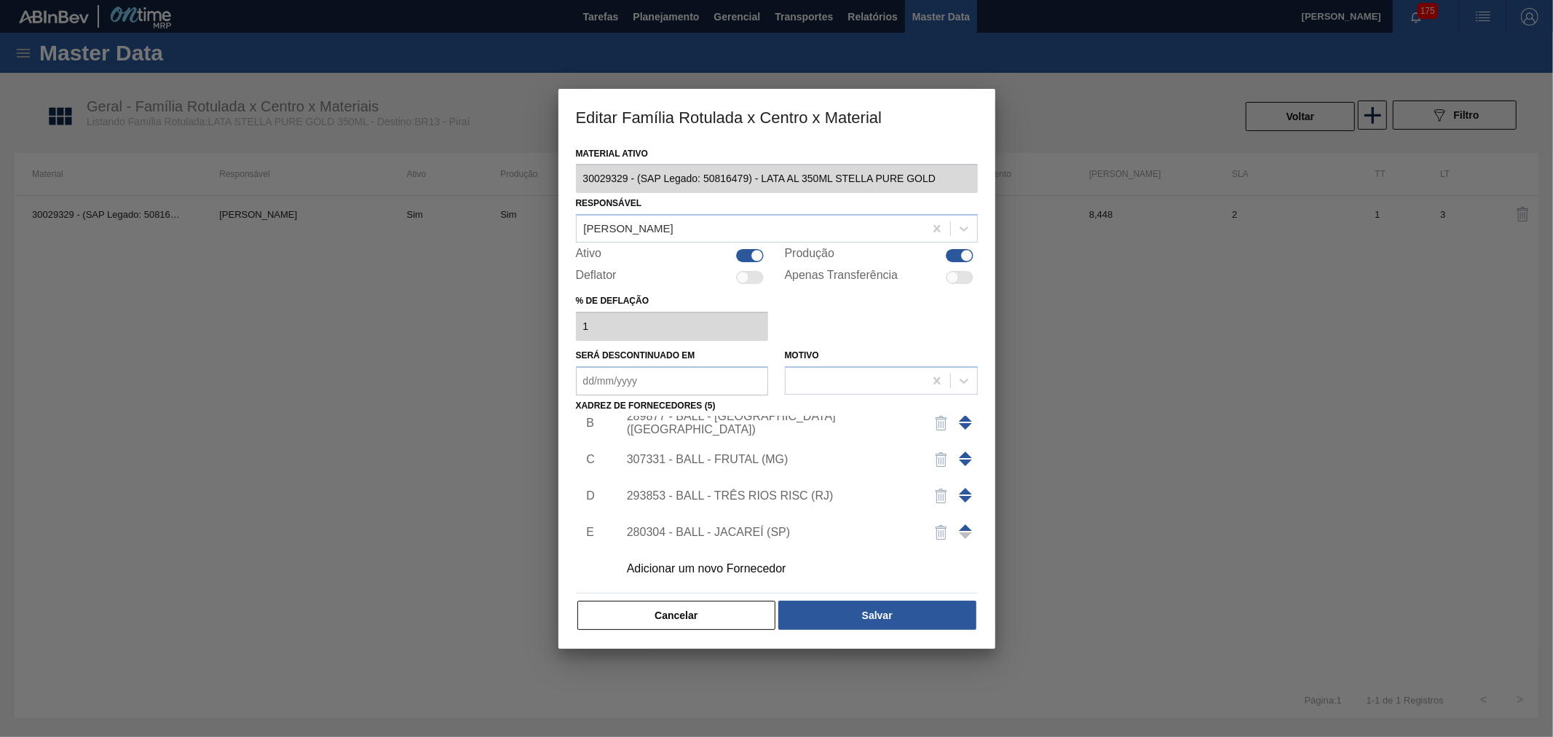
click at [751, 537] on div "280304 - BALL - JACAREÍ (SP)" at bounding box center [769, 532] width 285 height 13
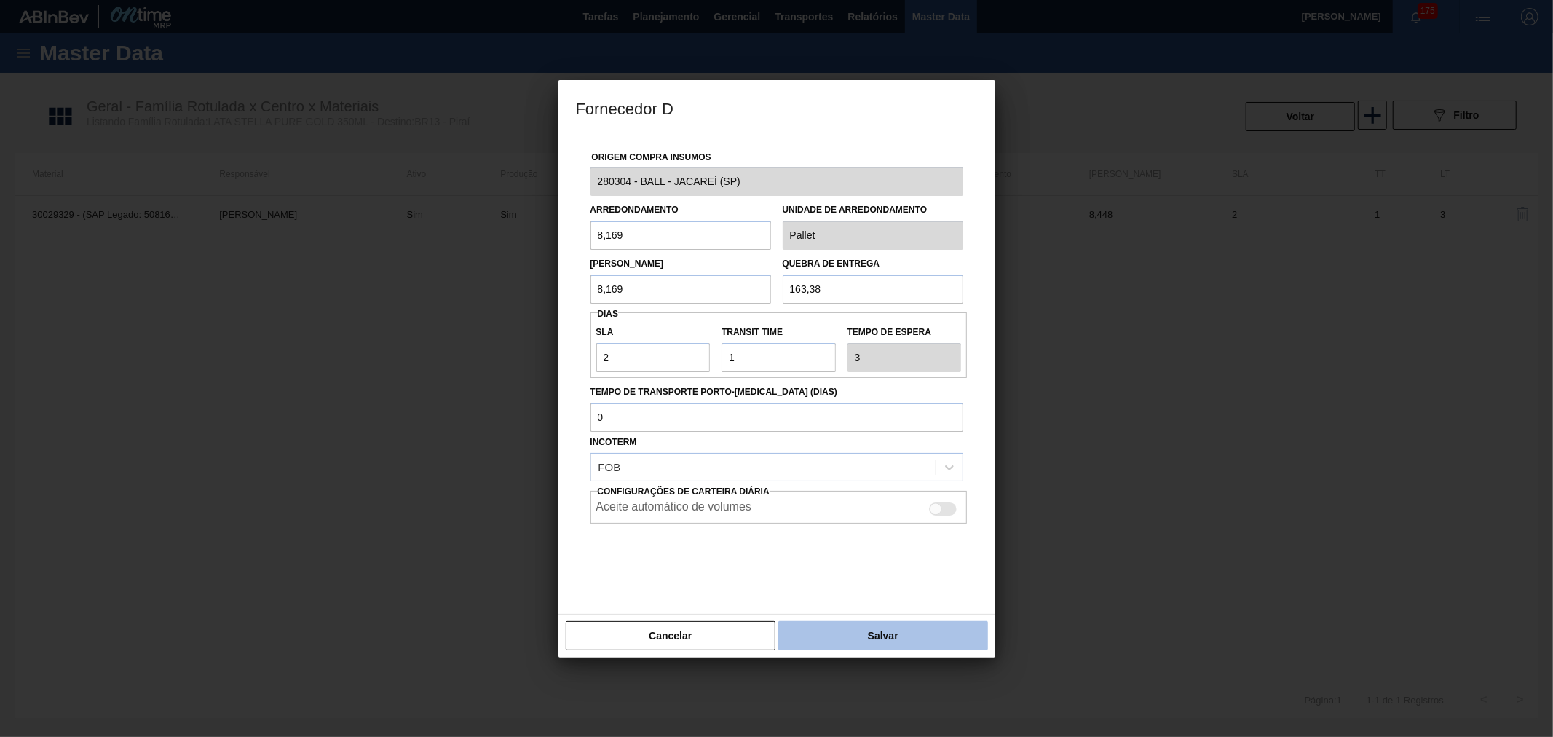
click at [882, 645] on button "Salvar" at bounding box center [882, 635] width 209 height 29
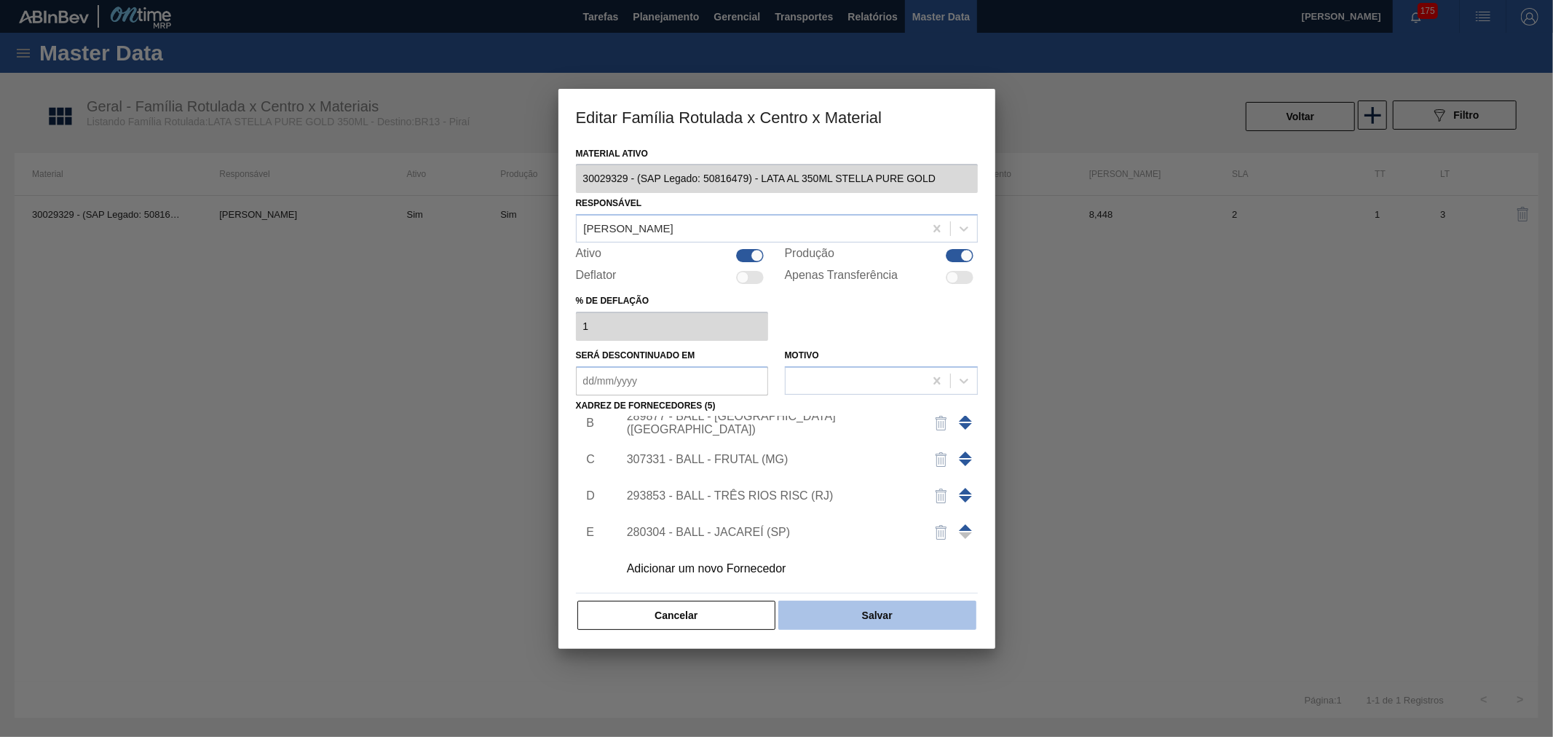
click at [879, 625] on button "Salvar" at bounding box center [876, 615] width 197 height 29
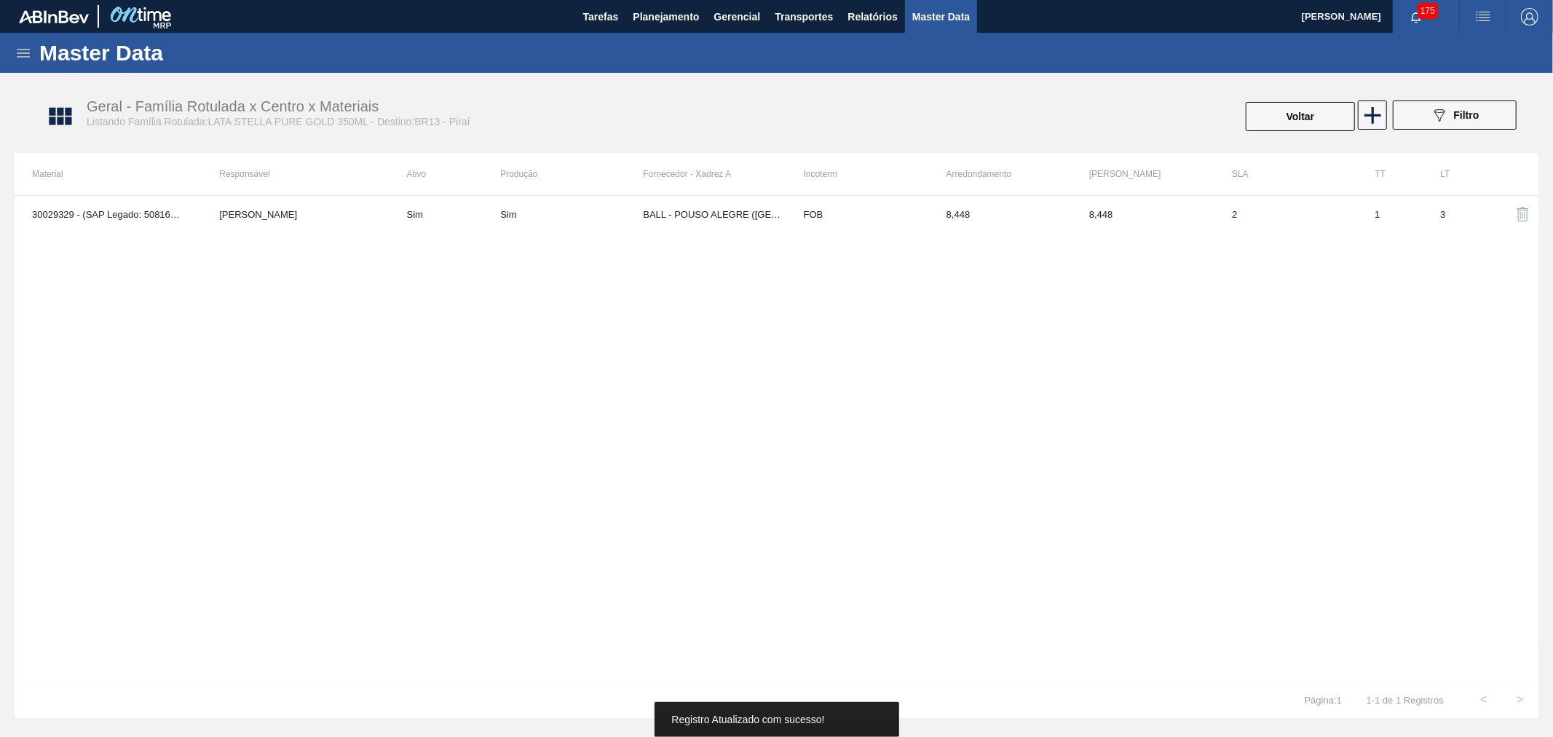
click at [630, 464] on div "30029329 - (SAP Legado: 50816479) - LATA AL 350ML STELLA PURE GOLD [PERSON_NAME…" at bounding box center [777, 438] width 1524 height 486
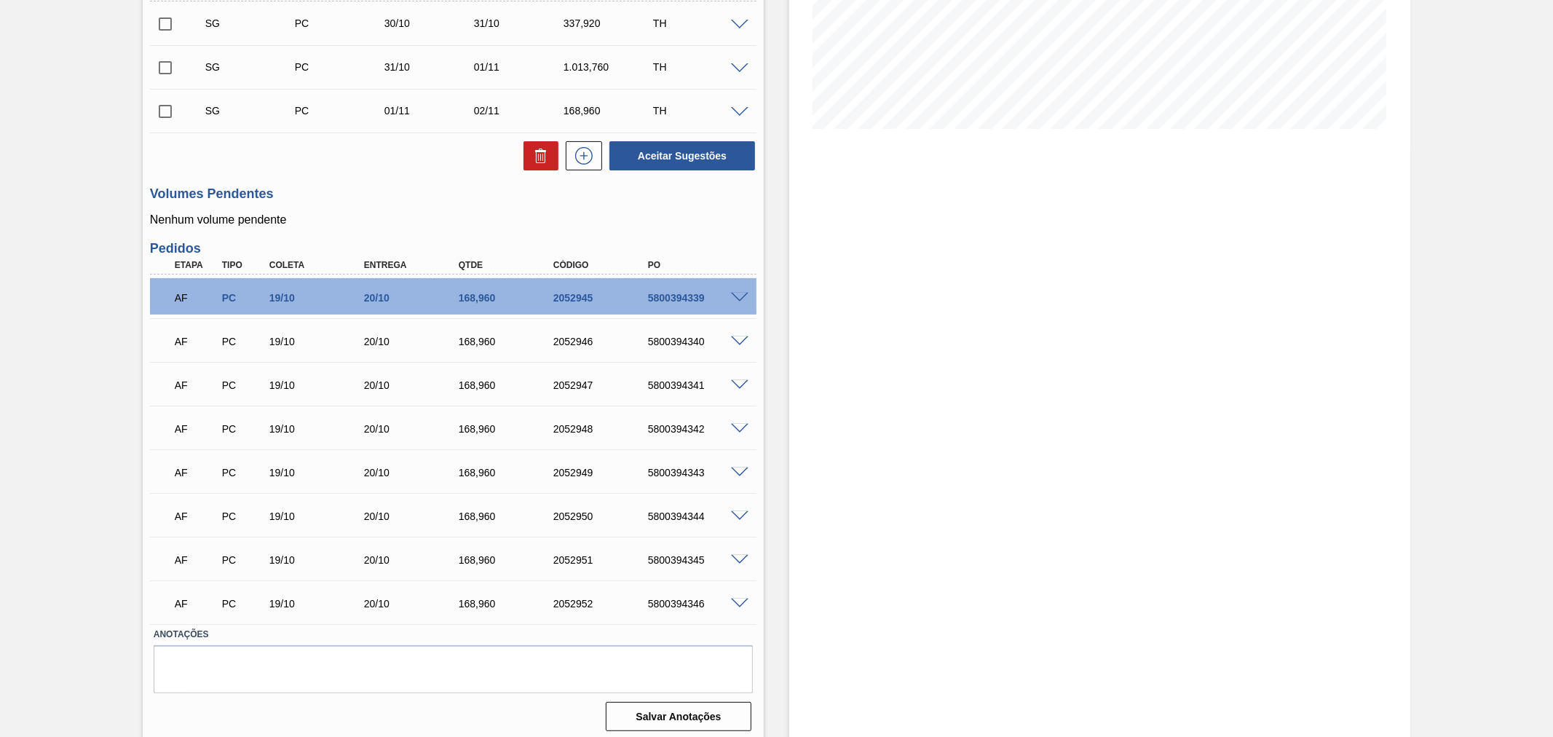
scroll to position [303, 0]
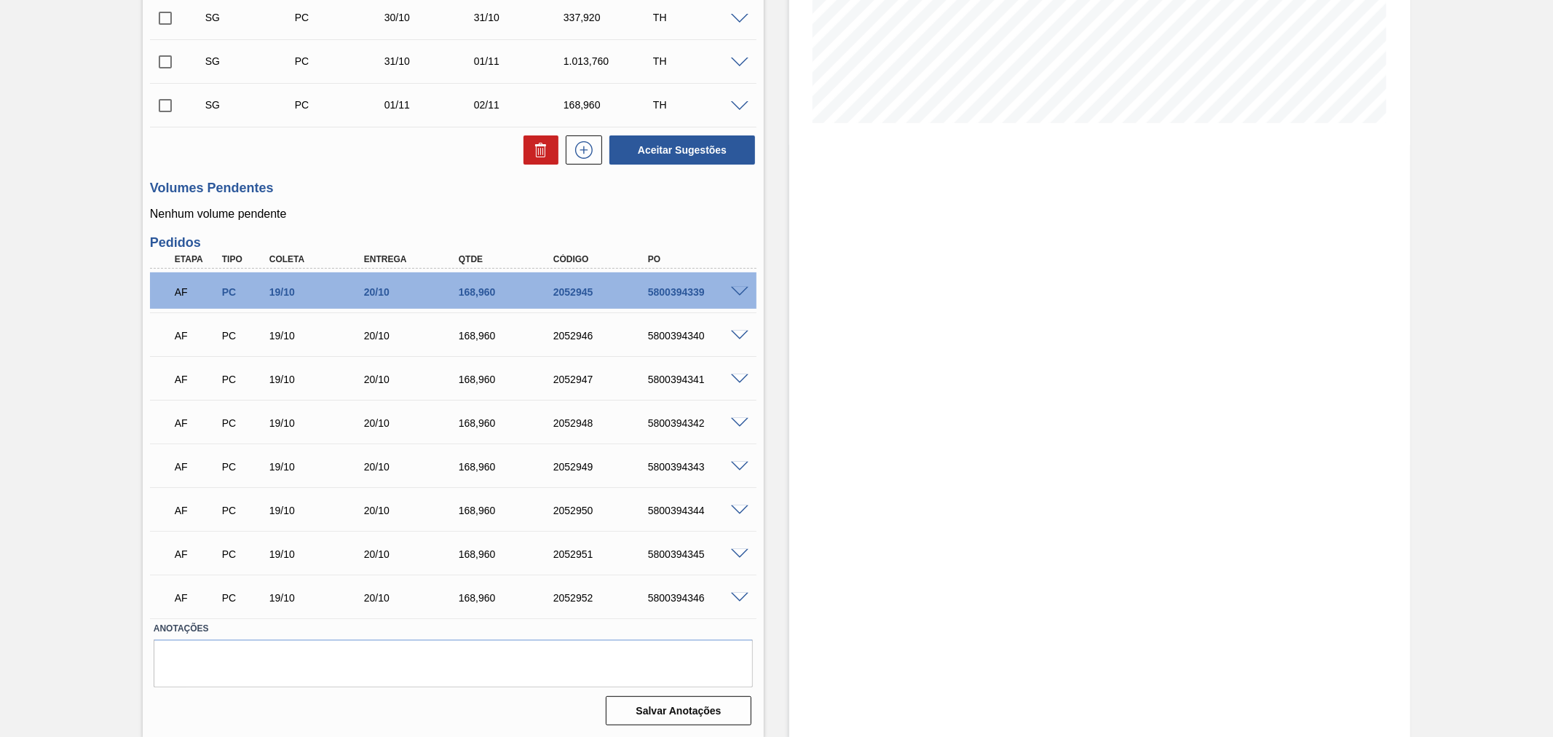
click at [729, 294] on div at bounding box center [741, 290] width 29 height 11
click at [736, 287] on span at bounding box center [739, 292] width 17 height 11
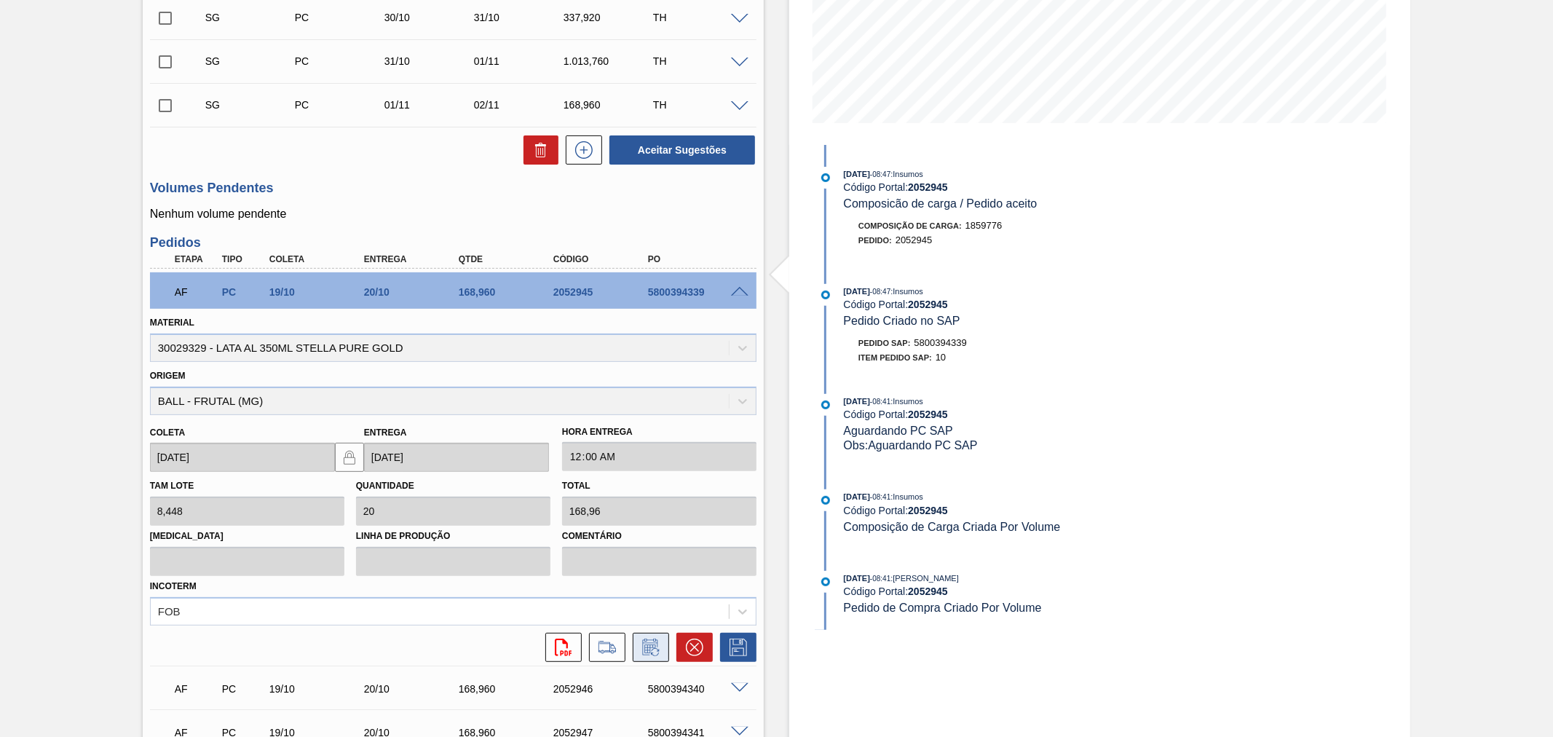
click at [656, 644] on icon at bounding box center [650, 646] width 23 height 17
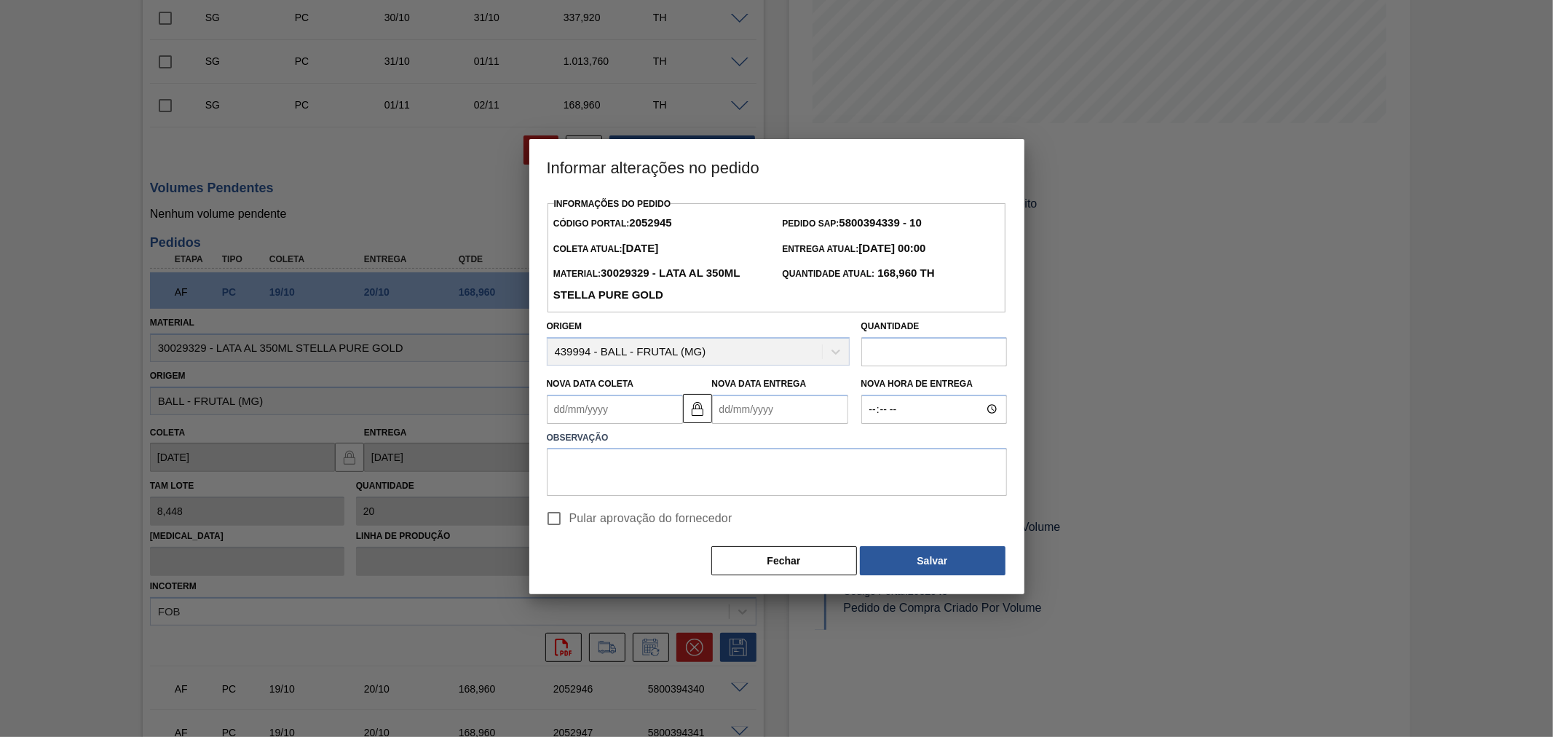
click at [725, 346] on div "Origem 439994 - BALL - FRUTAL ([GEOGRAPHIC_DATA])" at bounding box center [698, 341] width 303 height 50
click at [812, 564] on button "Fechar" at bounding box center [784, 560] width 146 height 29
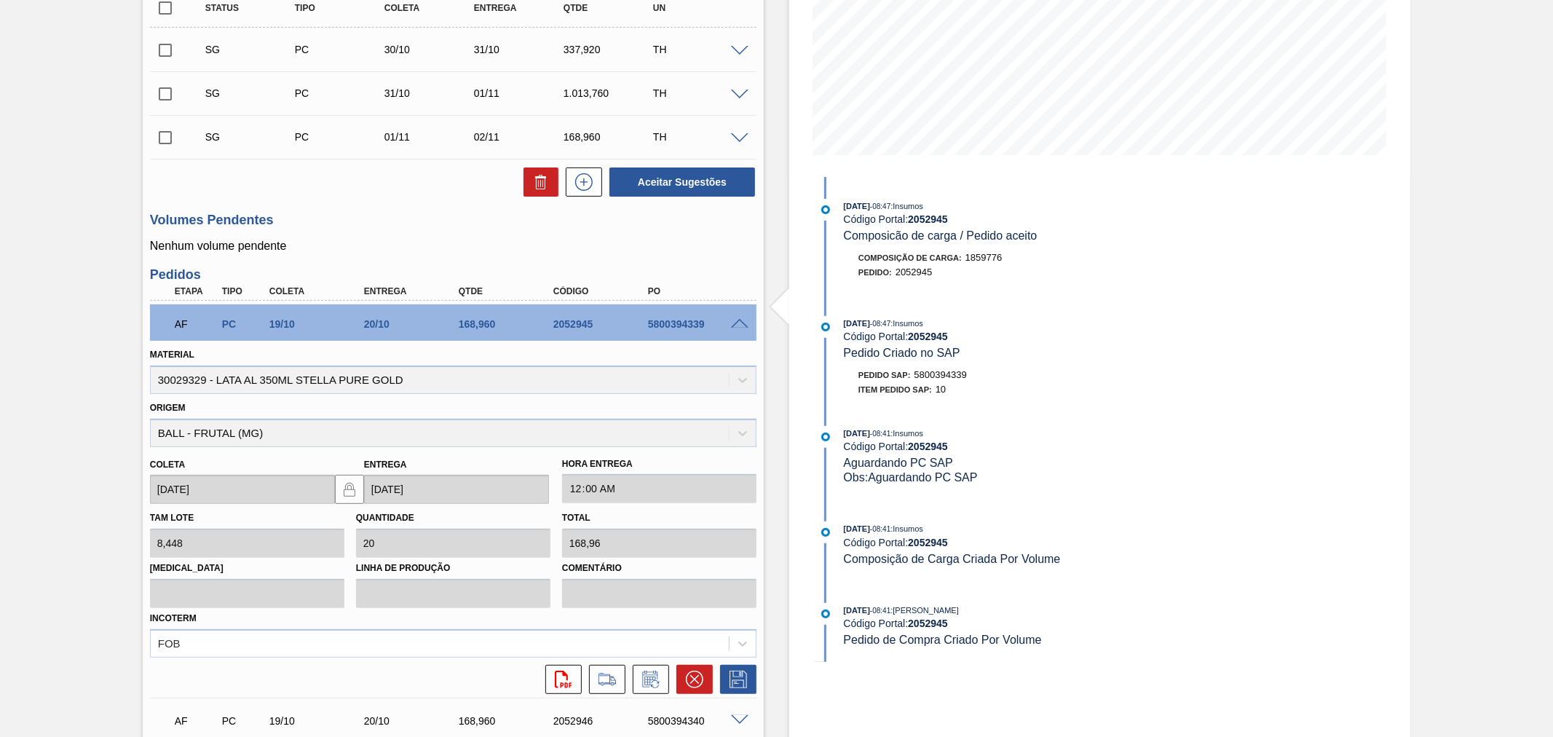
scroll to position [223, 0]
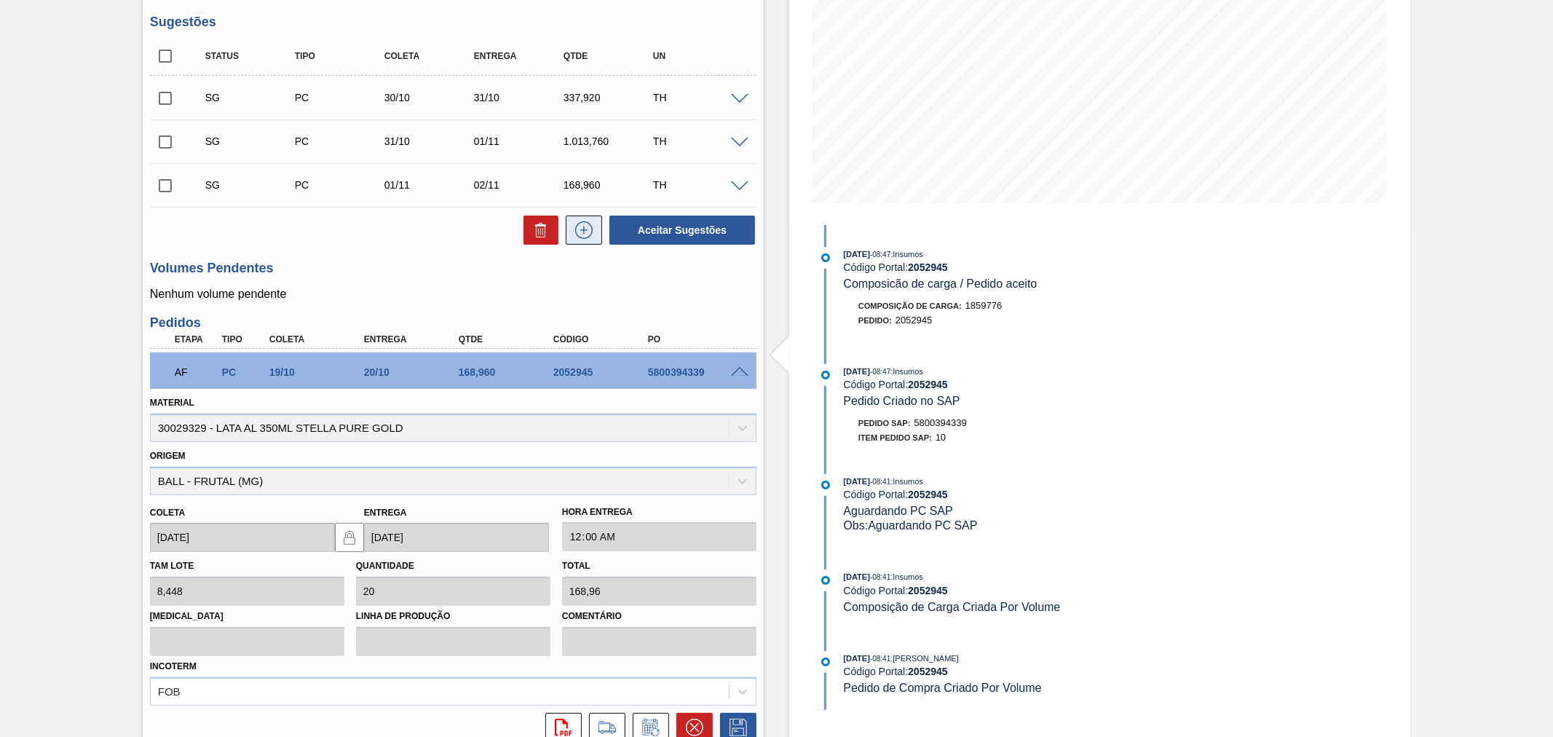
click at [584, 236] on icon at bounding box center [583, 229] width 23 height 17
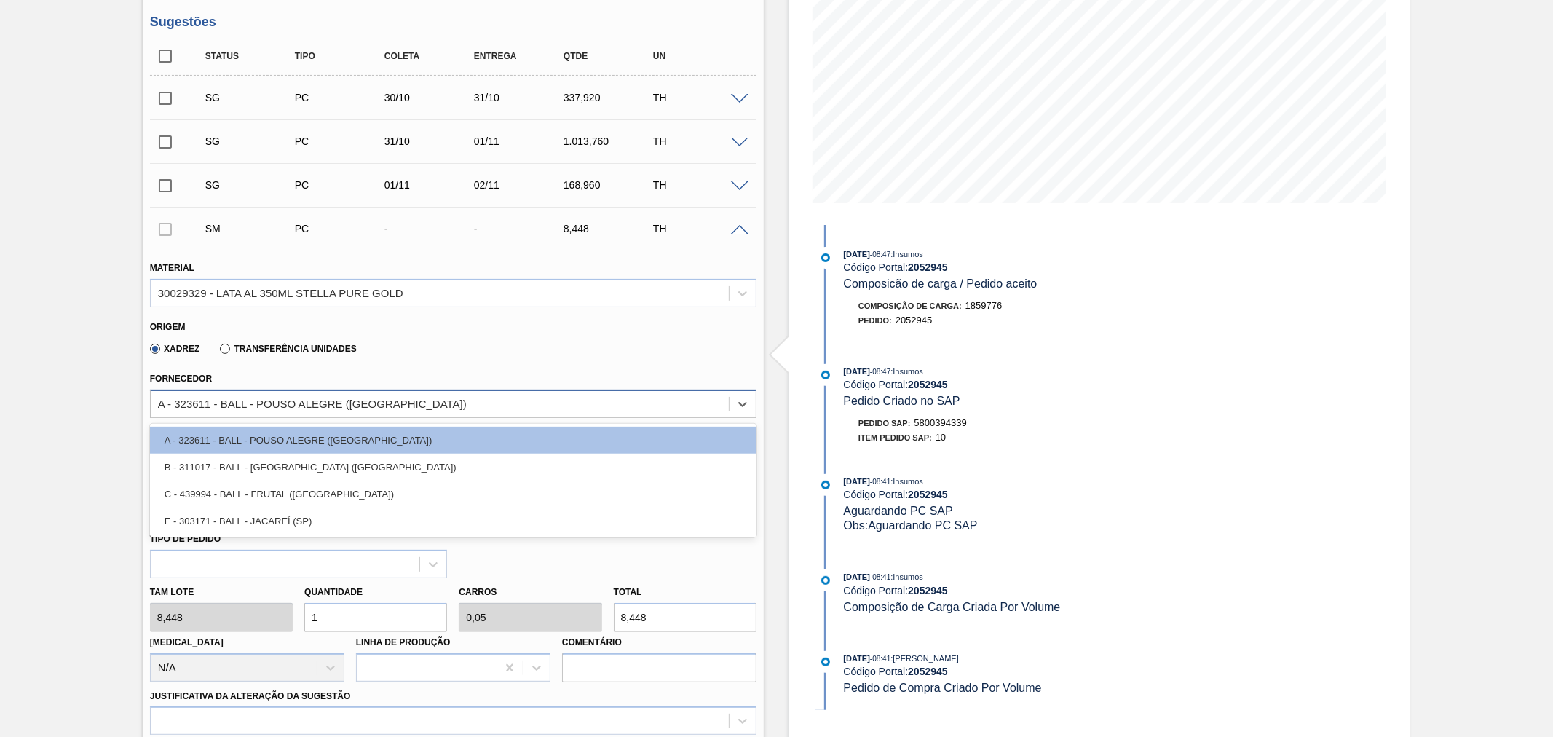
click at [371, 389] on div "A - 323611 - BALL - POUSO ALEGRE ([GEOGRAPHIC_DATA])" at bounding box center [453, 403] width 606 height 28
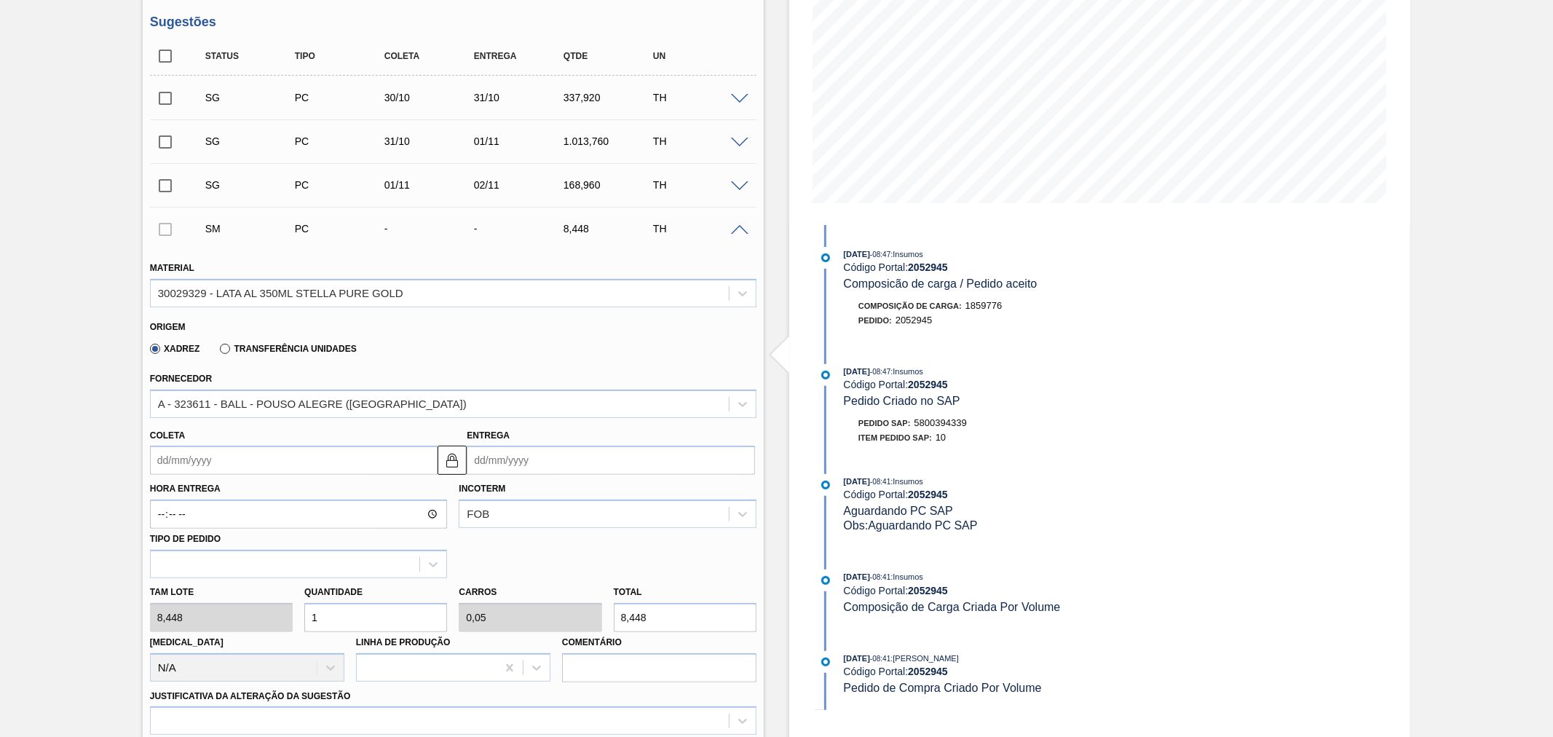
click at [789, 365] on span at bounding box center [798, 356] width 18 height 50
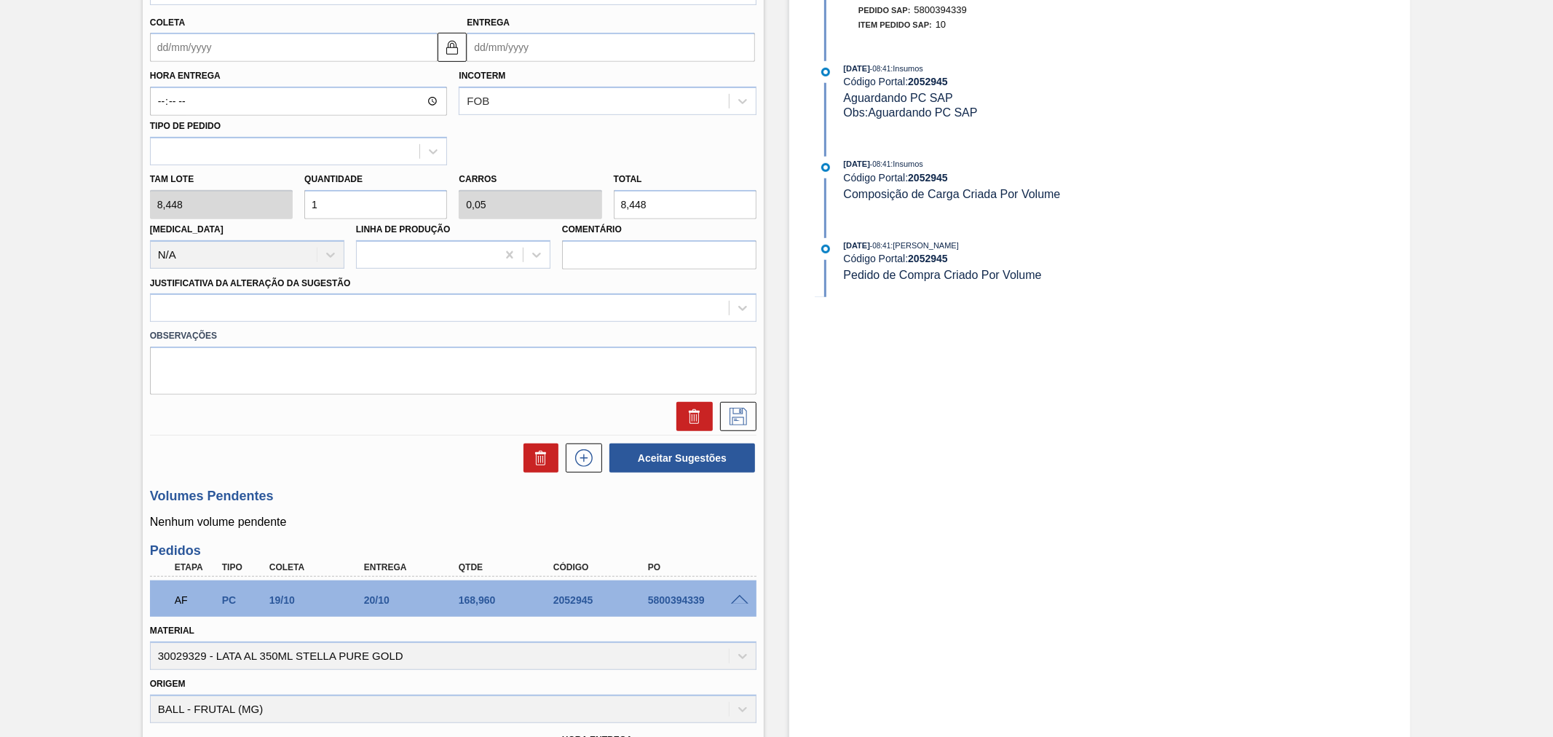
scroll to position [646, 0]
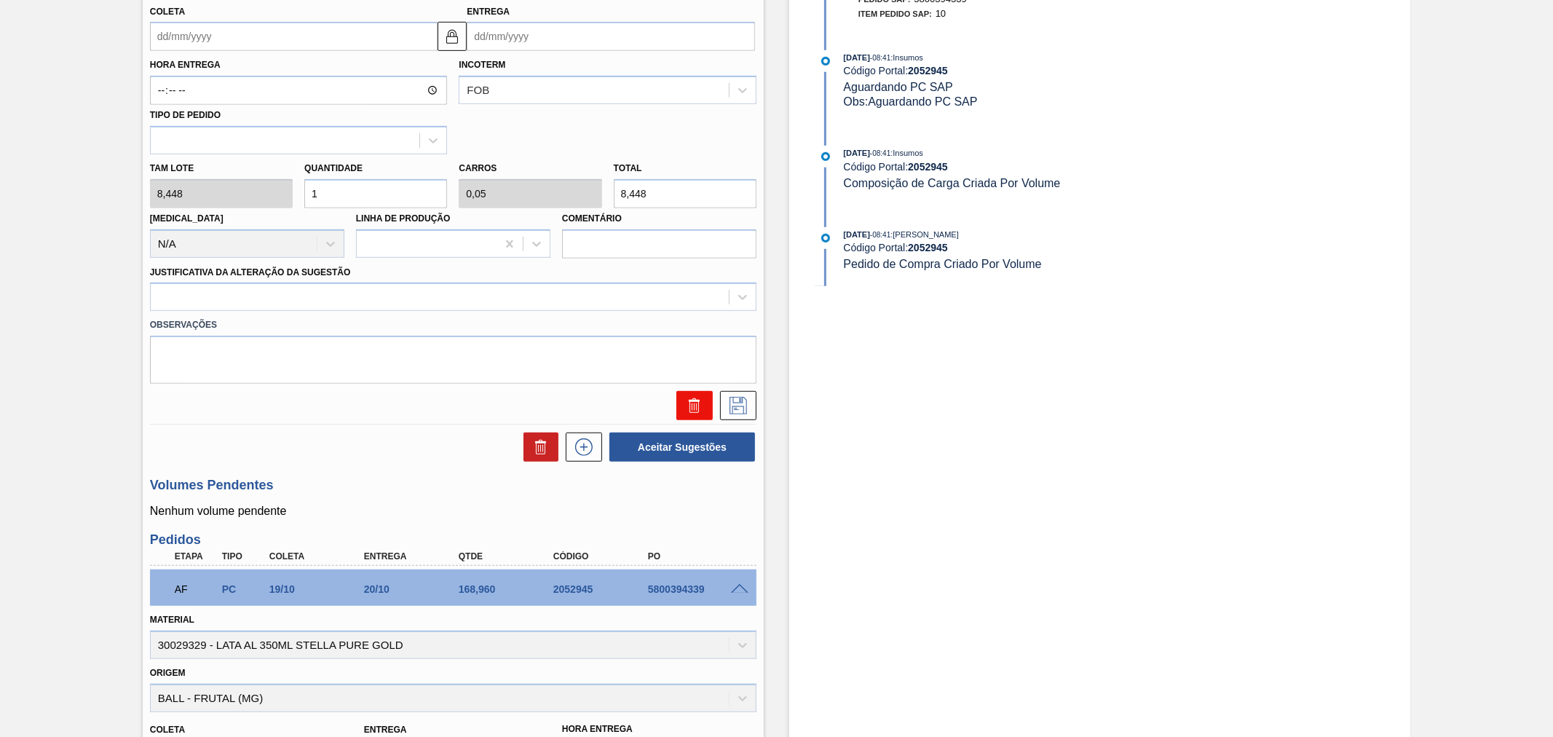
click at [690, 400] on icon at bounding box center [694, 405] width 17 height 17
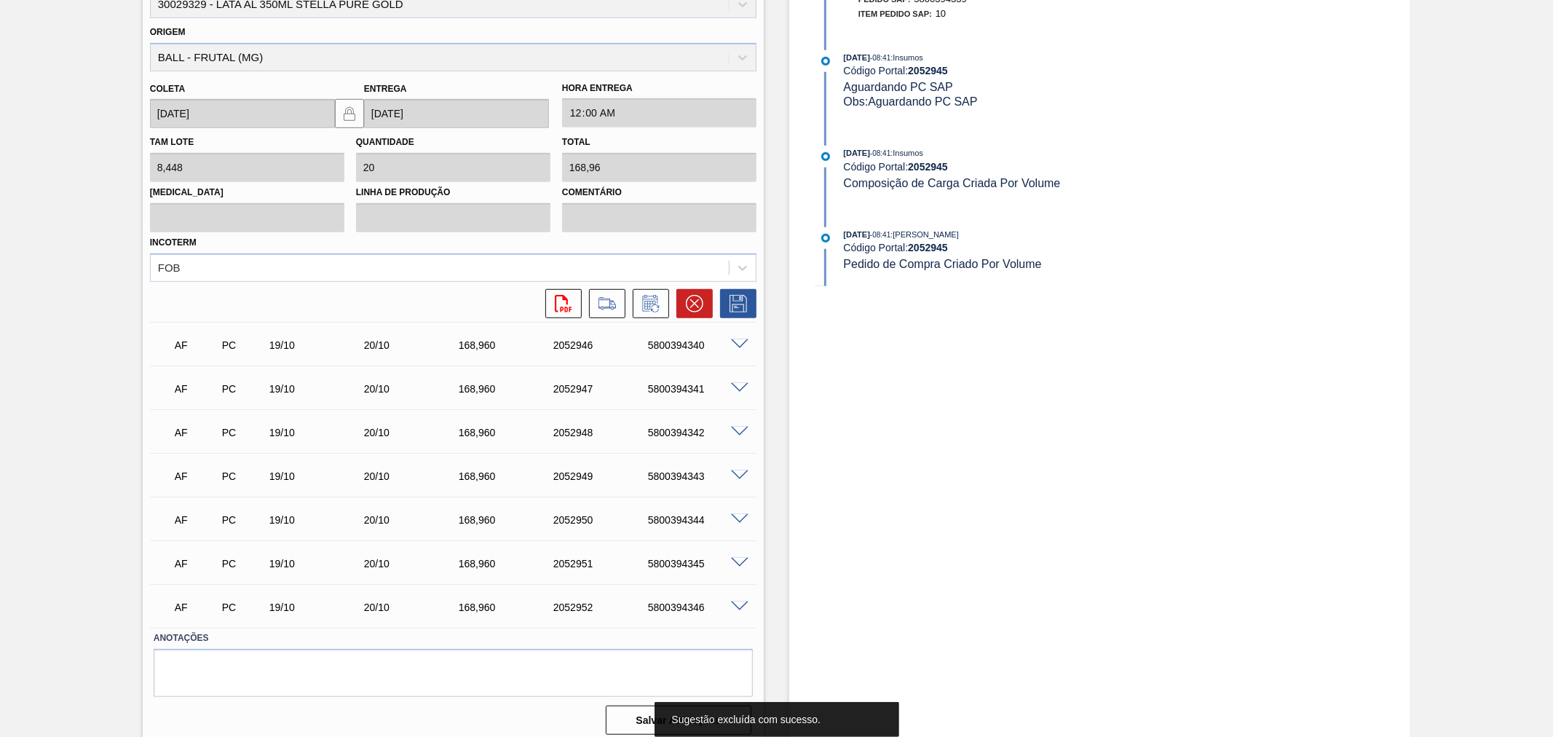
click at [839, 396] on div "Estoque De [DATE] Até [DATE] Filtro [DATE] 08:47 : Insumos Código Portal: 20529…" at bounding box center [1099, 86] width 621 height 1321
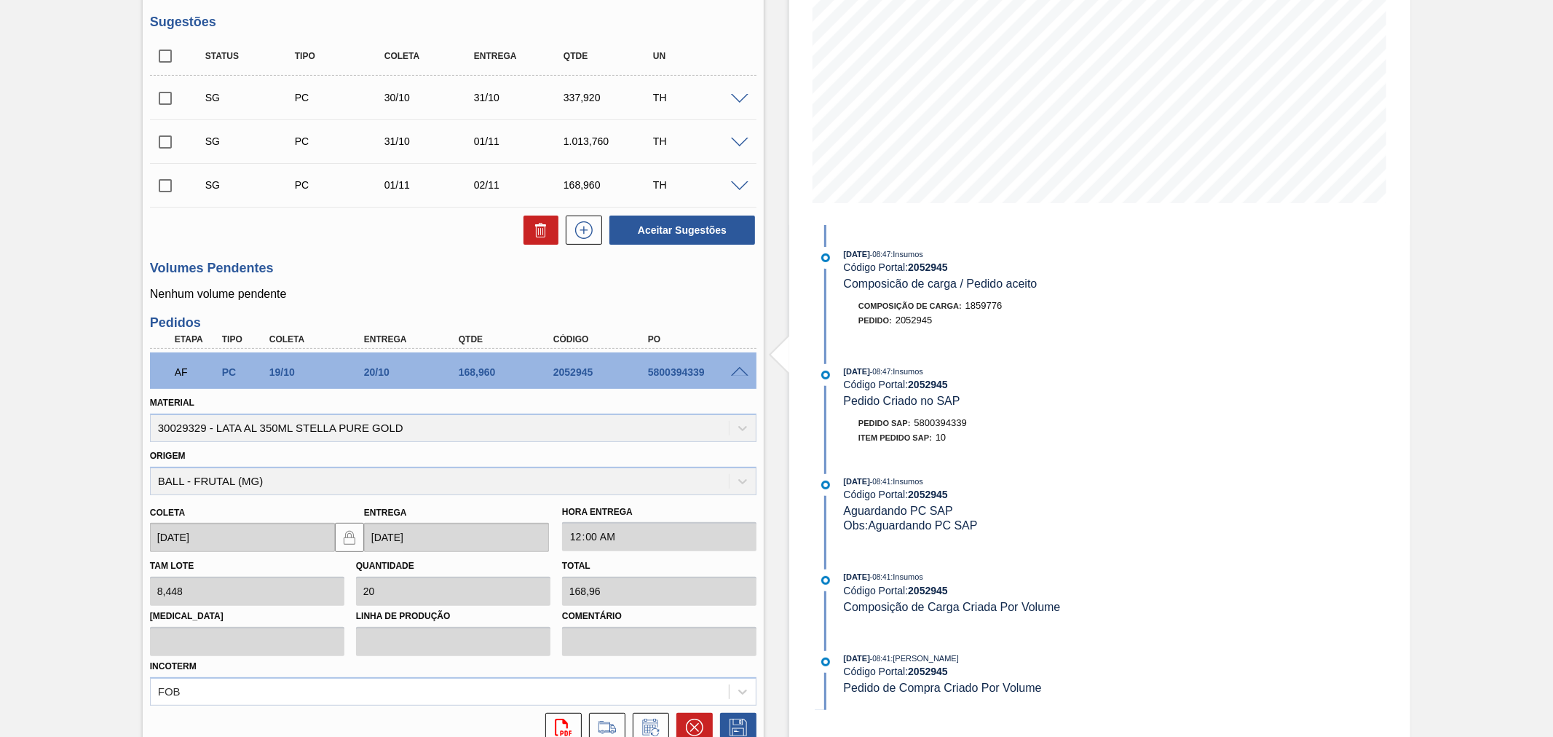
click at [733, 368] on span at bounding box center [739, 372] width 17 height 11
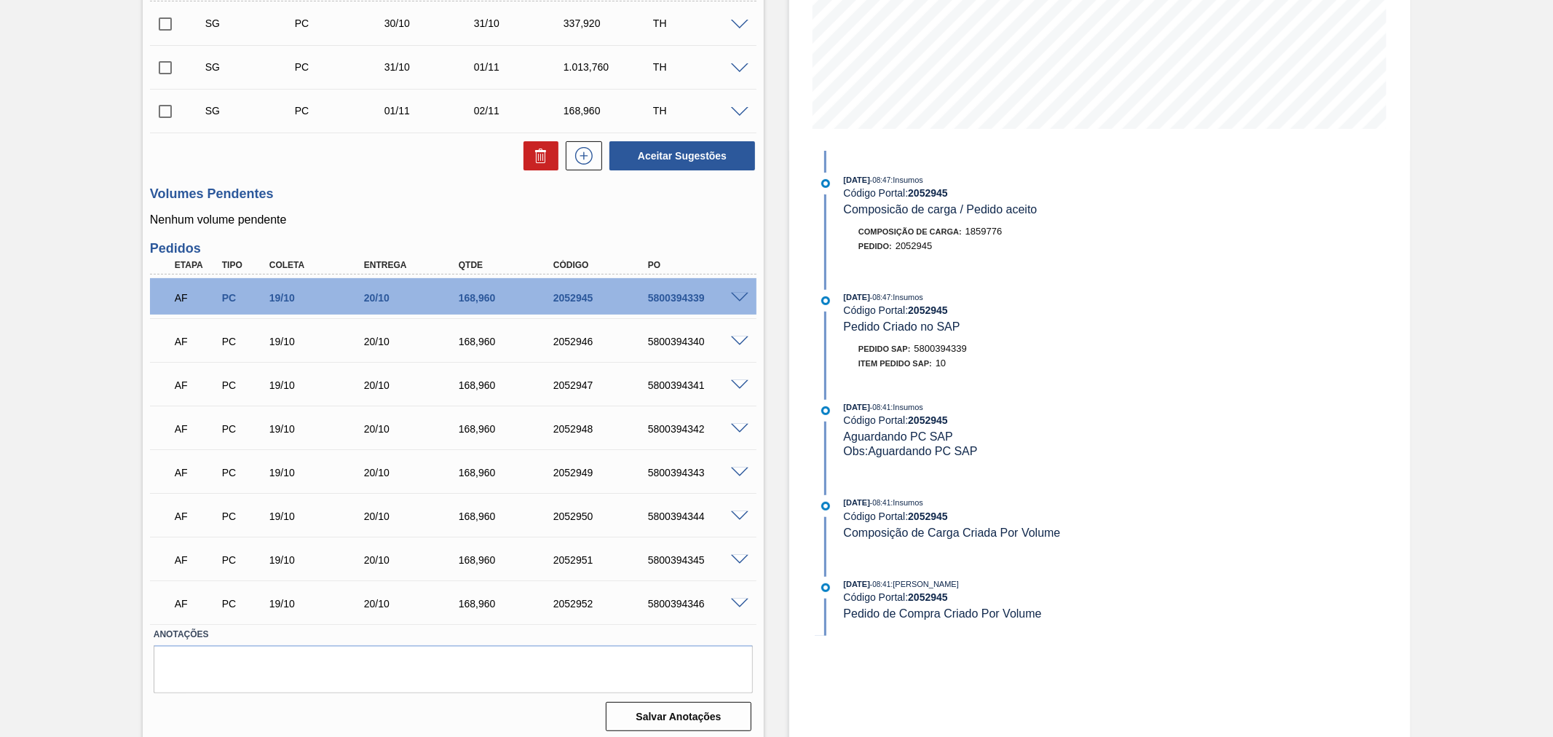
scroll to position [303, 0]
